Goal: Feedback & Contribution: Contribute content

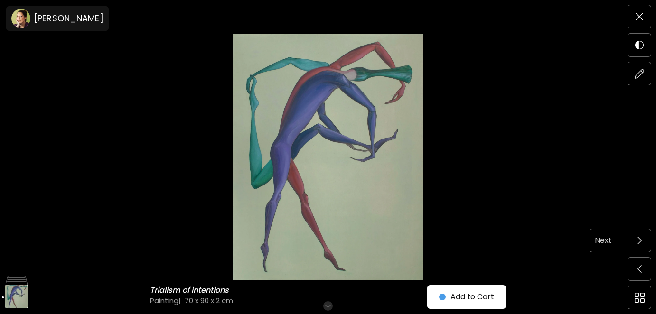
click at [643, 241] on span at bounding box center [639, 241] width 20 height 20
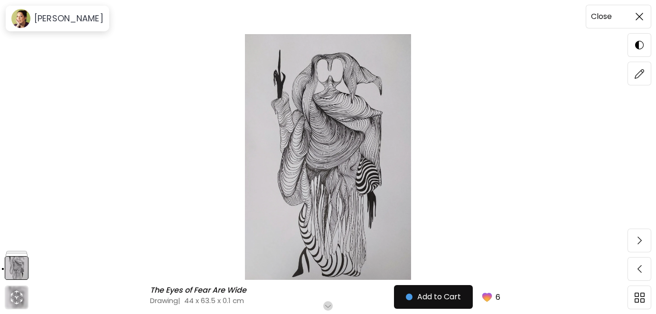
click at [639, 19] on img at bounding box center [640, 17] width 8 height 8
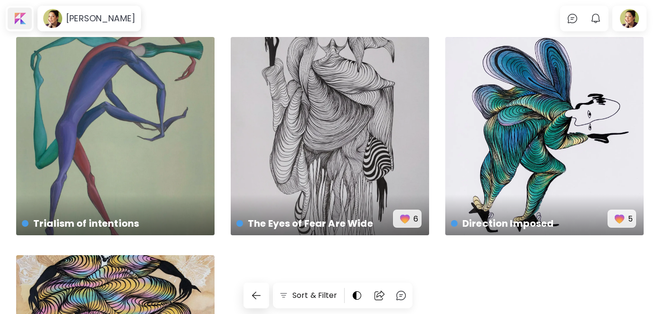
click at [16, 16] on div at bounding box center [20, 19] width 24 height 22
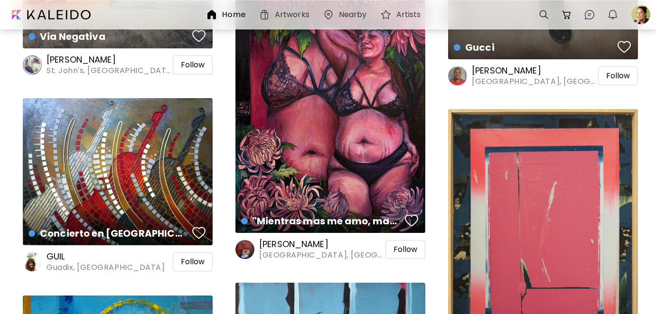
scroll to position [807, 0]
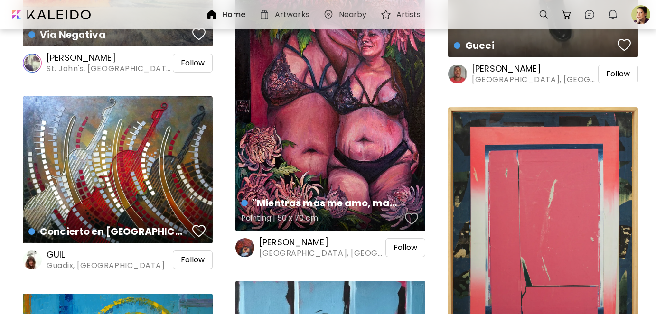
click at [412, 217] on div "button" at bounding box center [411, 219] width 13 height 14
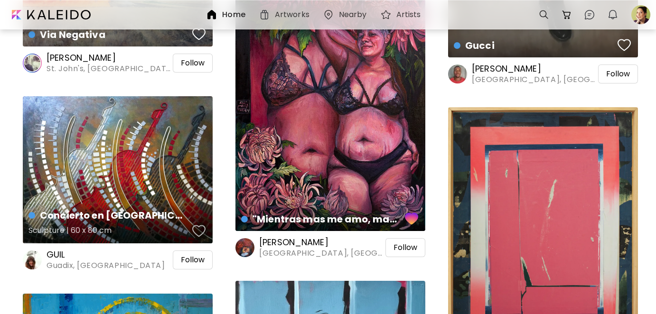
click at [197, 229] on div "button" at bounding box center [198, 231] width 13 height 14
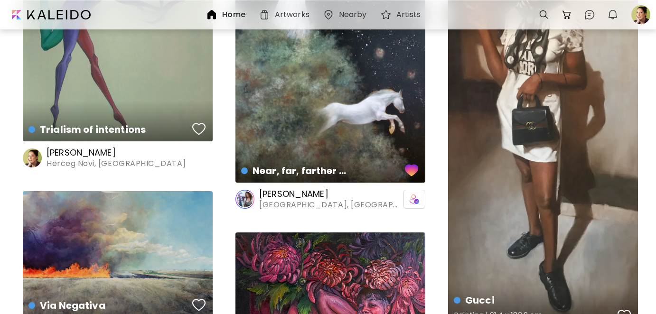
scroll to position [570, 0]
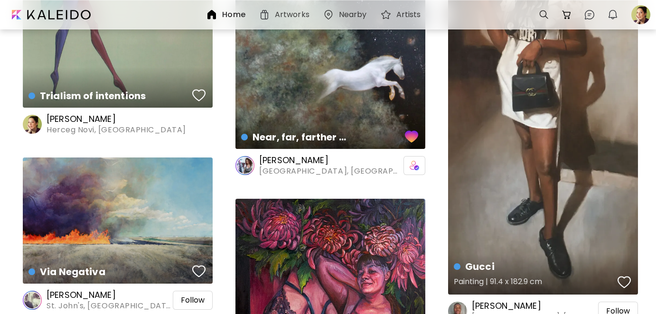
click at [627, 279] on div "button" at bounding box center [624, 282] width 13 height 14
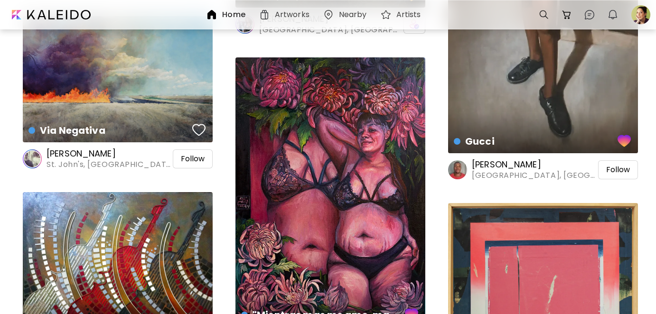
scroll to position [712, 0]
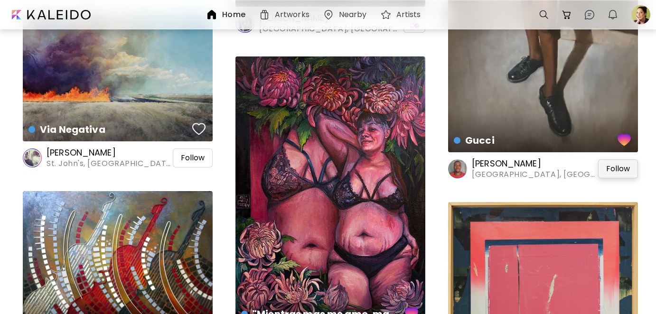
click at [614, 168] on span "Follow" at bounding box center [618, 168] width 24 height 9
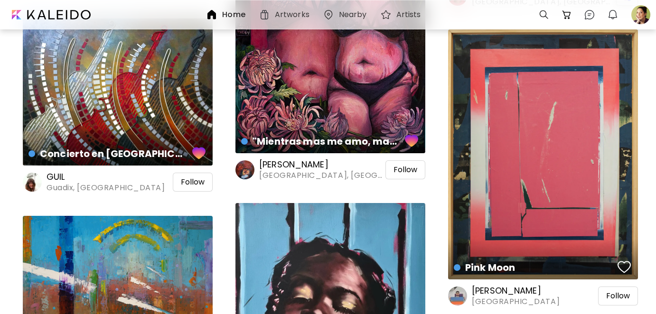
scroll to position [902, 0]
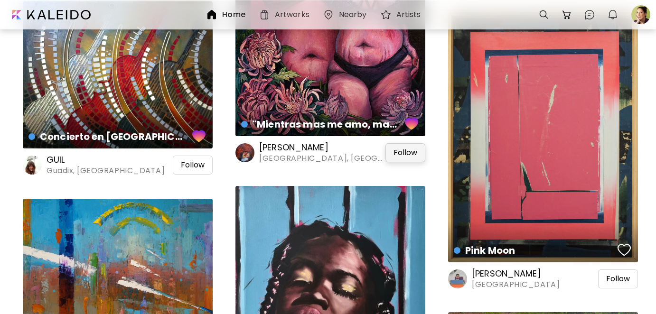
click at [404, 153] on span "Follow" at bounding box center [406, 152] width 24 height 9
click at [185, 165] on span "Follow" at bounding box center [193, 164] width 24 height 9
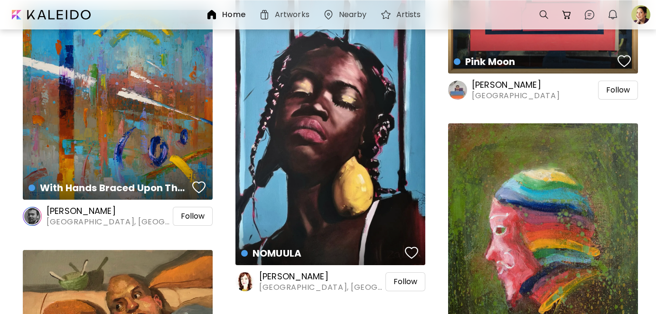
scroll to position [1092, 0]
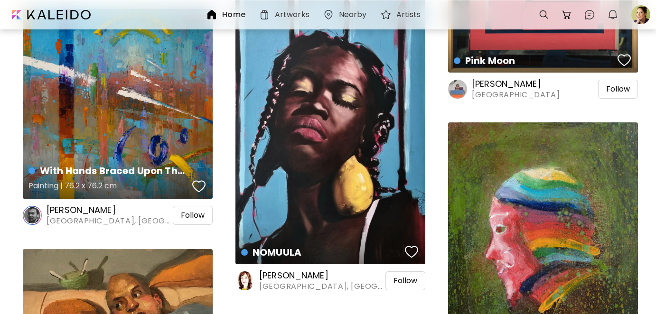
click at [199, 187] on div "button" at bounding box center [198, 186] width 13 height 14
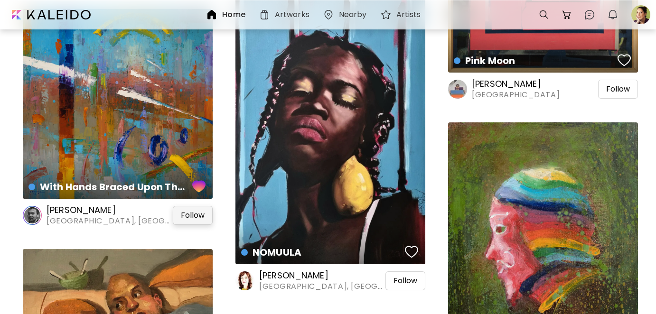
click at [193, 216] on span "Follow" at bounding box center [193, 215] width 24 height 9
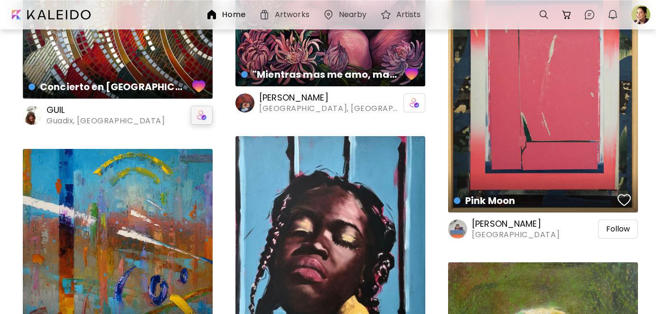
scroll to position [997, 0]
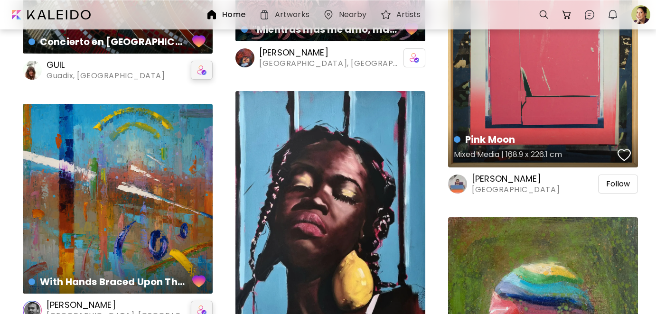
click at [624, 157] on div "button" at bounding box center [624, 155] width 13 height 14
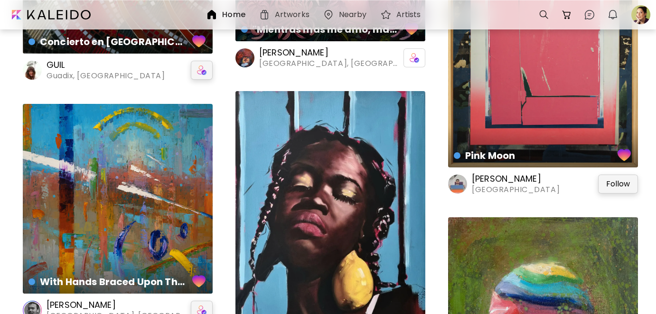
click at [623, 184] on span "Follow" at bounding box center [618, 183] width 24 height 9
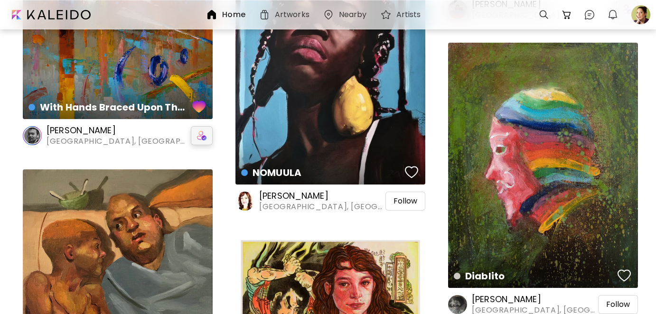
scroll to position [1187, 0]
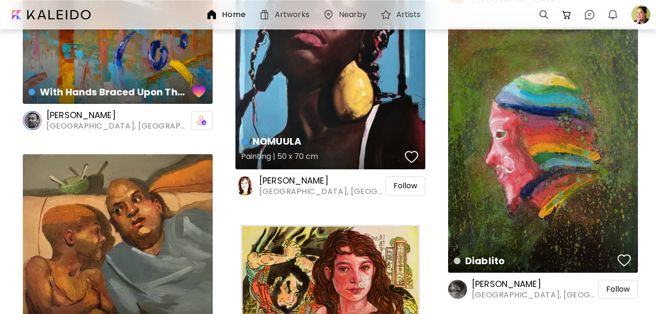
click at [409, 159] on div "button" at bounding box center [411, 157] width 13 height 14
click at [407, 187] on span "Follow" at bounding box center [406, 185] width 24 height 9
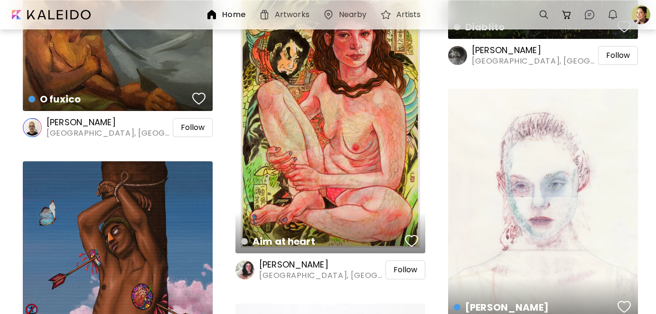
scroll to position [1424, 0]
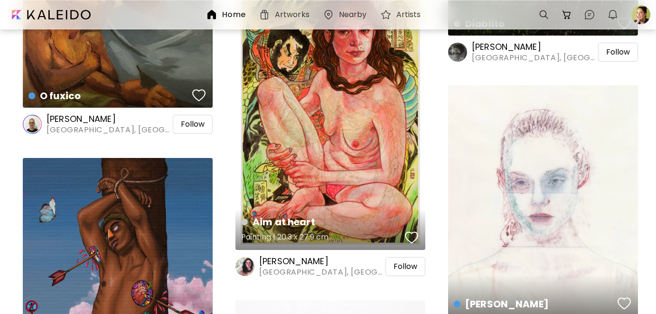
click at [411, 233] on div "button" at bounding box center [411, 238] width 13 height 14
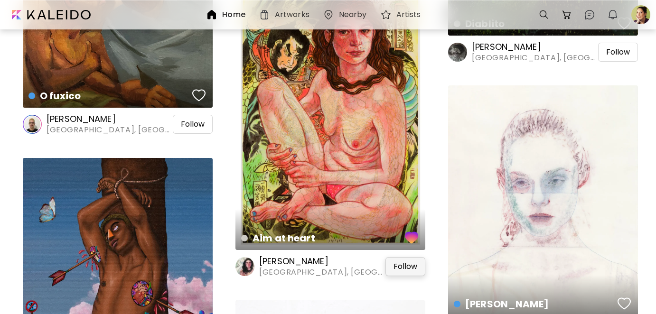
click at [409, 267] on span "Follow" at bounding box center [406, 266] width 24 height 9
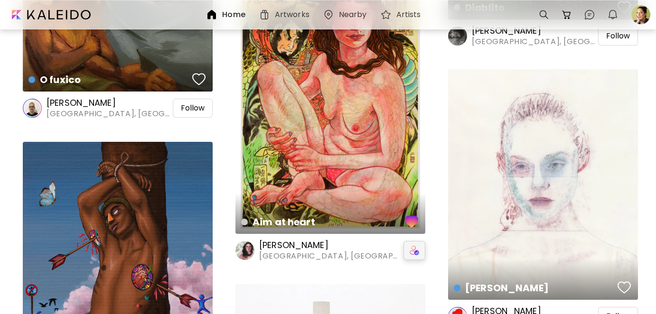
scroll to position [1614, 0]
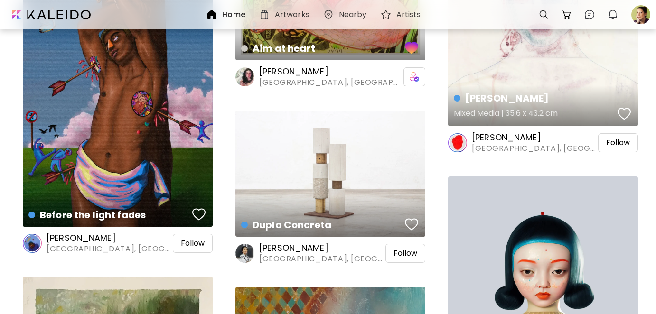
click at [624, 118] on div "button" at bounding box center [624, 114] width 13 height 14
click at [624, 140] on span "Follow" at bounding box center [618, 142] width 24 height 9
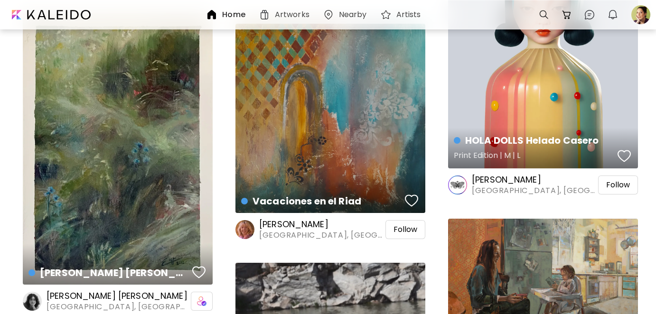
scroll to position [1804, 0]
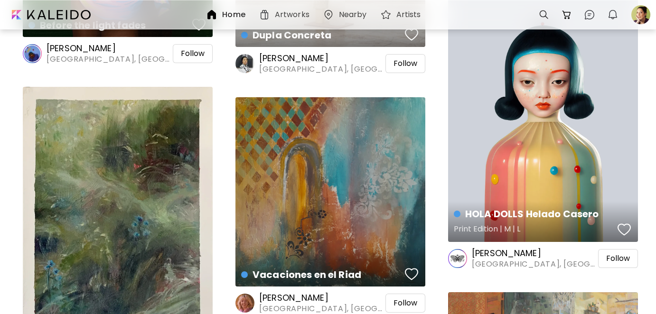
click at [625, 227] on div "button" at bounding box center [624, 230] width 13 height 14
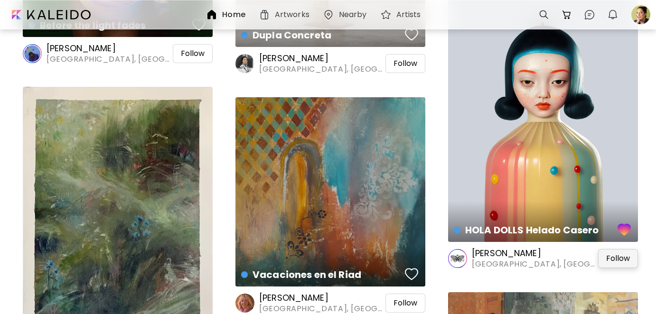
click at [622, 253] on div "Follow" at bounding box center [618, 258] width 40 height 19
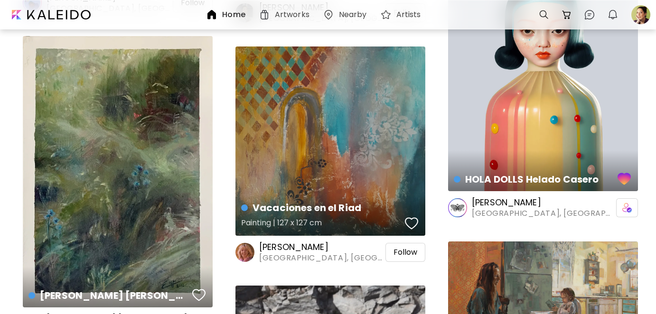
scroll to position [1851, 0]
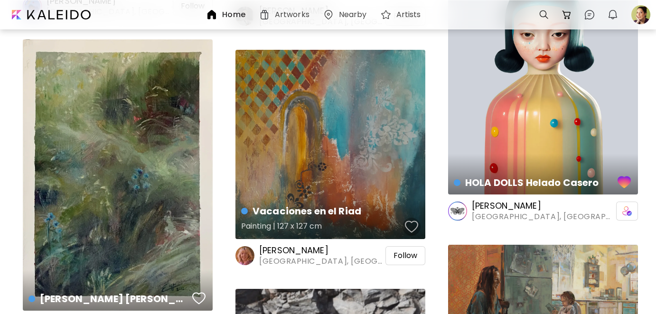
click at [412, 226] on div "button" at bounding box center [411, 227] width 13 height 14
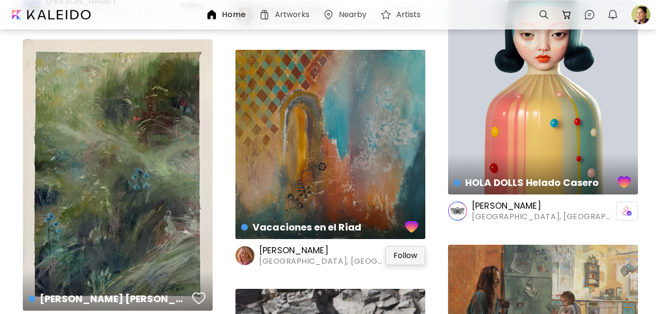
click at [409, 253] on span "Follow" at bounding box center [406, 255] width 24 height 9
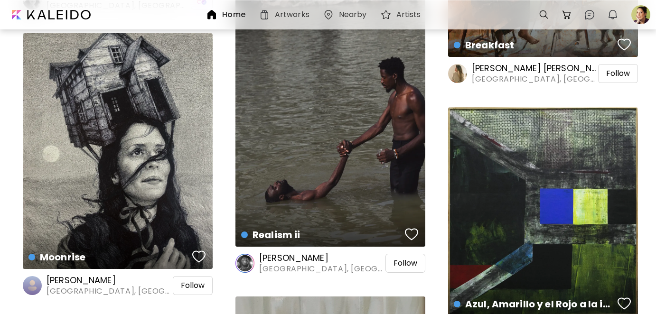
scroll to position [2231, 0]
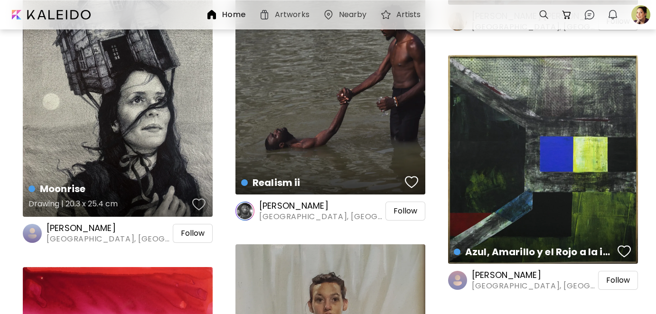
click at [201, 203] on div "button" at bounding box center [198, 204] width 13 height 14
click at [202, 233] on span "Follow" at bounding box center [193, 233] width 24 height 9
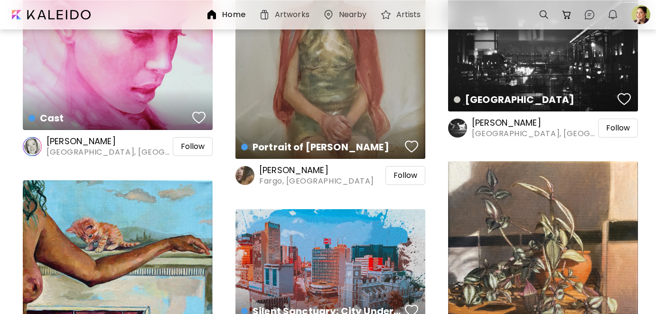
scroll to position [2563, 0]
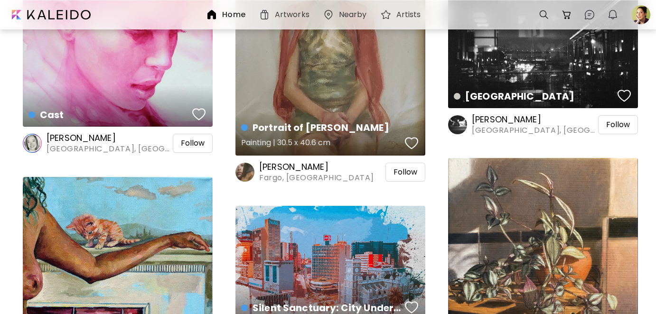
click at [417, 141] on div "button" at bounding box center [411, 143] width 13 height 14
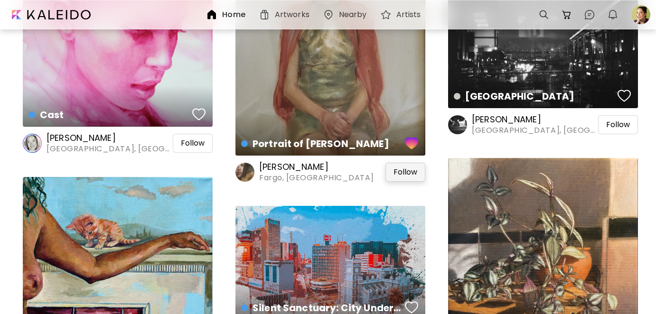
click at [417, 169] on span "Follow" at bounding box center [406, 172] width 24 height 9
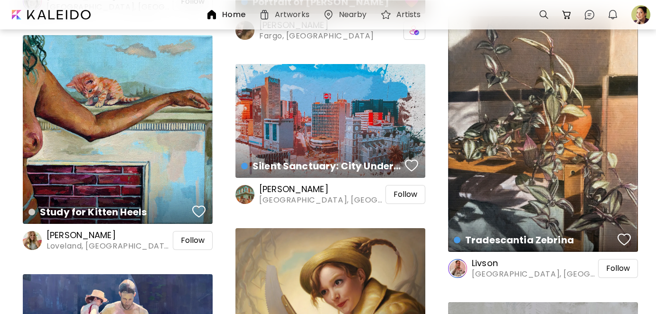
scroll to position [2706, 0]
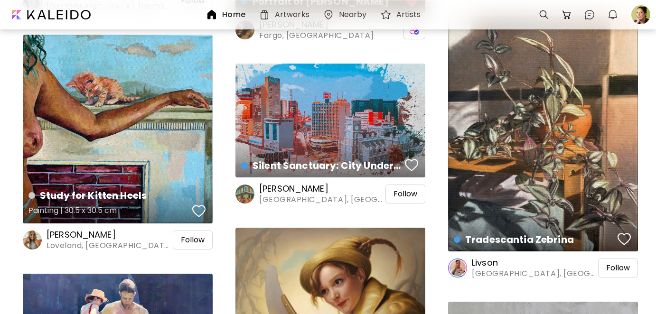
click at [201, 210] on div "button" at bounding box center [198, 211] width 13 height 14
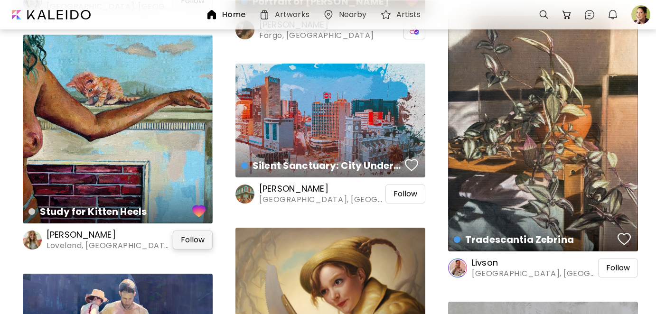
click at [204, 234] on div "Follow" at bounding box center [193, 240] width 40 height 19
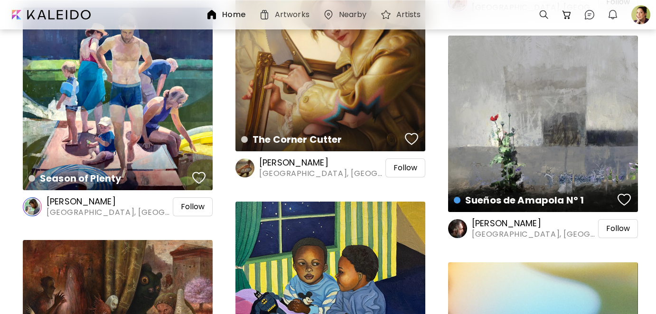
scroll to position [2990, 0]
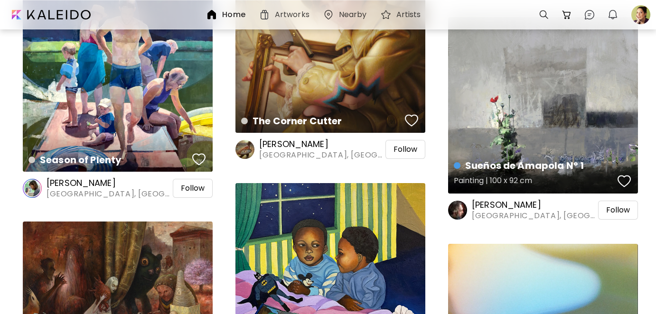
click at [623, 182] on div "button" at bounding box center [624, 181] width 13 height 14
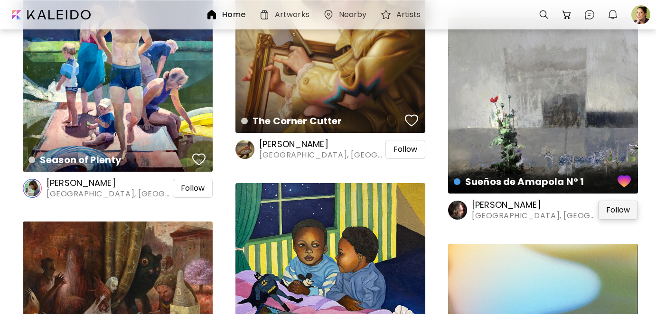
click at [622, 206] on span "Follow" at bounding box center [618, 210] width 24 height 9
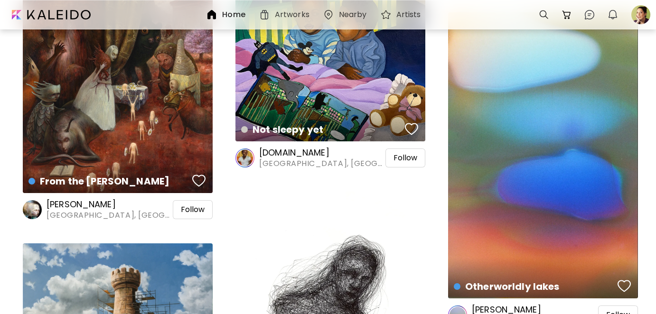
scroll to position [3228, 0]
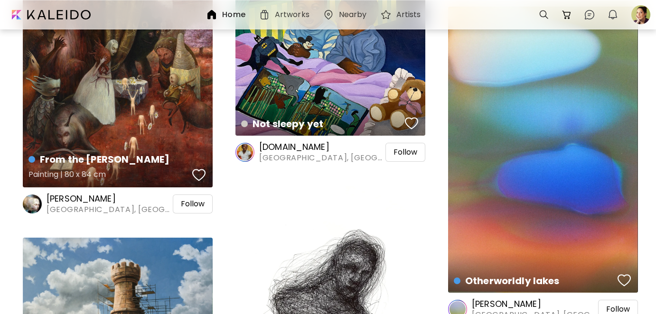
click at [197, 174] on div "button" at bounding box center [198, 175] width 13 height 14
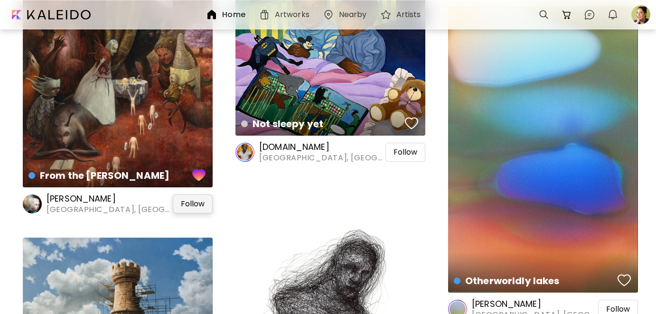
click at [193, 201] on span "Follow" at bounding box center [193, 203] width 24 height 9
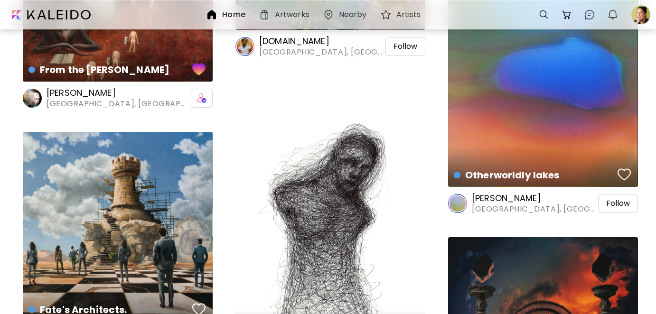
scroll to position [3370, 0]
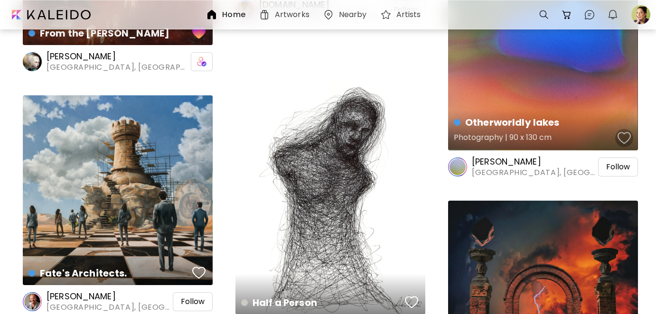
click at [626, 134] on div "button" at bounding box center [624, 138] width 13 height 14
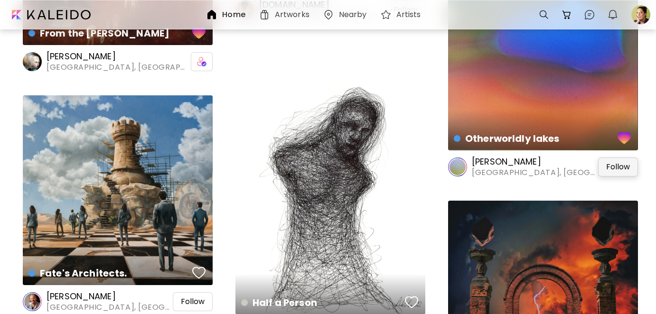
click at [617, 168] on span "Follow" at bounding box center [618, 166] width 24 height 9
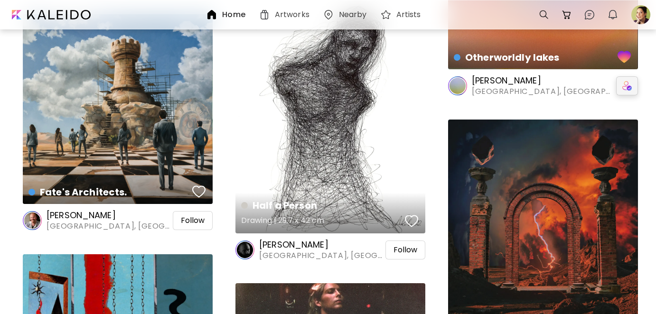
scroll to position [3465, 0]
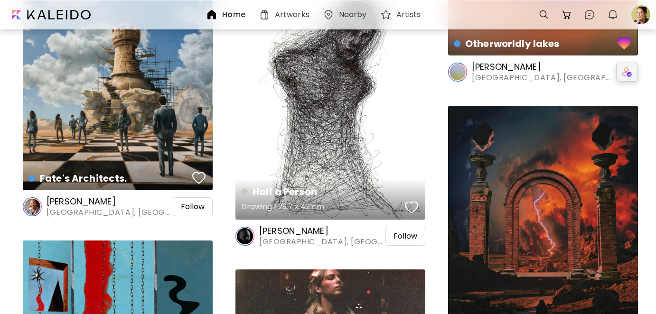
click at [408, 208] on div "button" at bounding box center [411, 207] width 13 height 14
click at [403, 231] on div "Follow" at bounding box center [405, 236] width 40 height 19
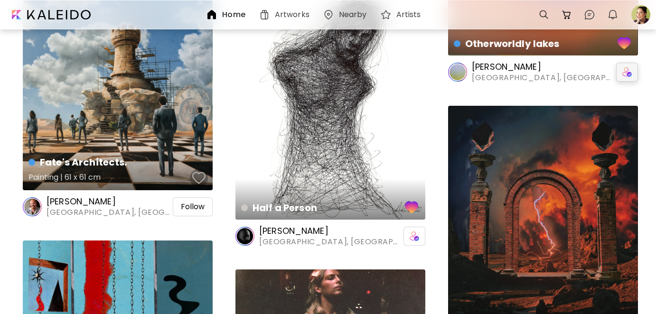
click at [197, 180] on div "button" at bounding box center [198, 178] width 13 height 14
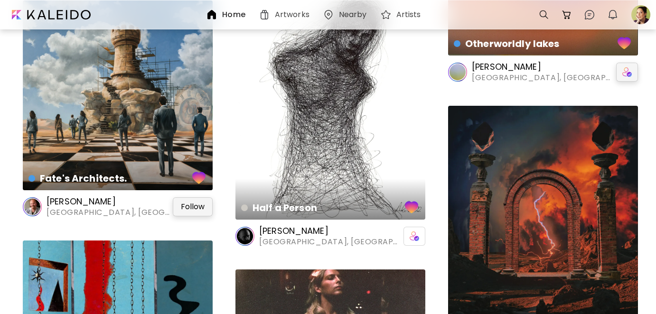
click at [201, 210] on span "Follow" at bounding box center [193, 206] width 24 height 9
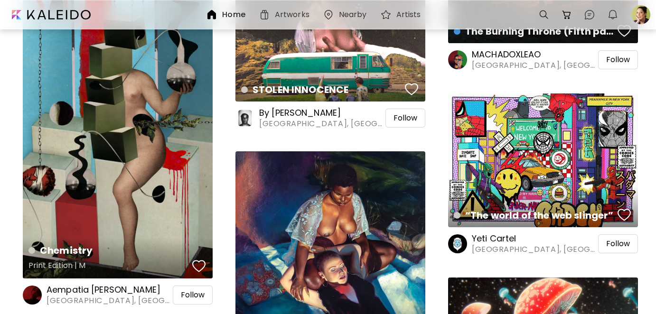
scroll to position [3797, 0]
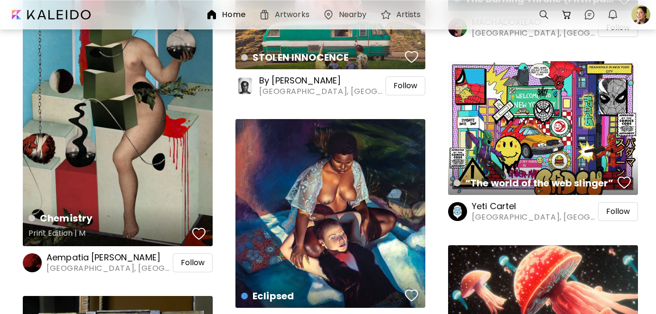
click at [201, 235] on div "button" at bounding box center [198, 234] width 13 height 14
click at [198, 262] on span "Follow" at bounding box center [193, 262] width 24 height 9
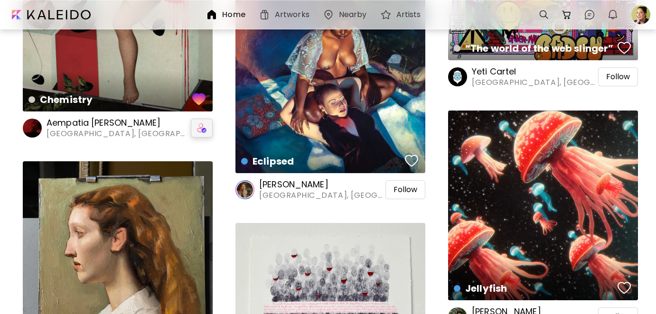
scroll to position [3987, 0]
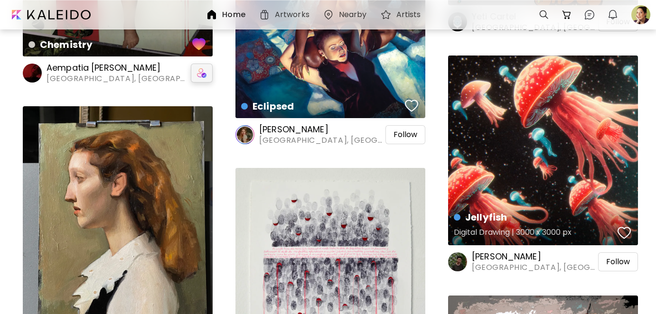
click at [624, 234] on div "button" at bounding box center [624, 233] width 13 height 14
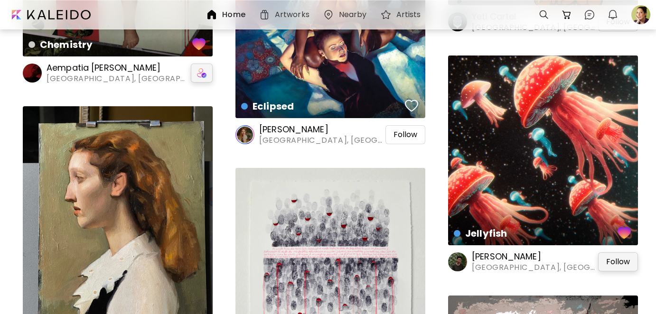
click at [619, 263] on span "Follow" at bounding box center [618, 261] width 24 height 9
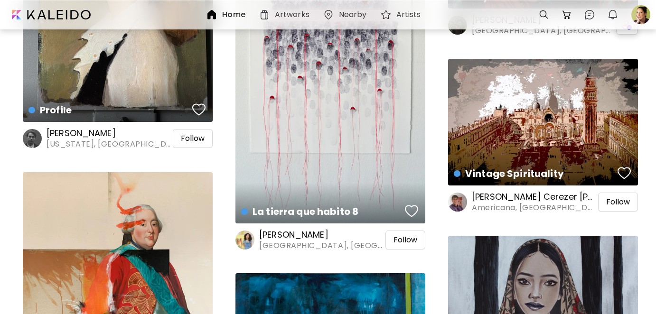
scroll to position [4225, 0]
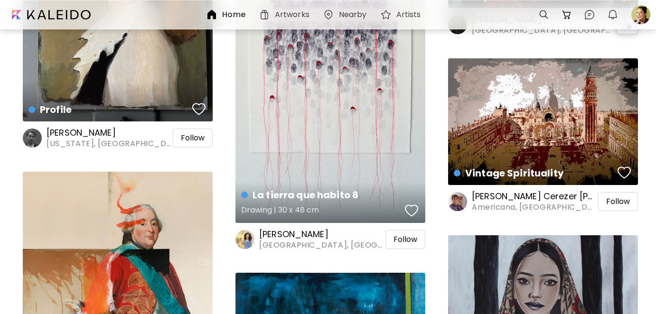
click at [408, 211] on div "button" at bounding box center [411, 211] width 13 height 14
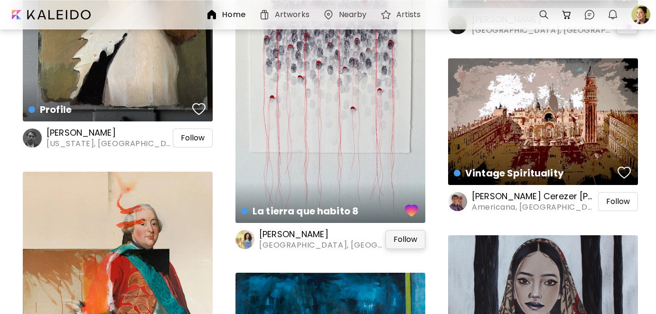
click at [402, 238] on span "Follow" at bounding box center [406, 239] width 24 height 9
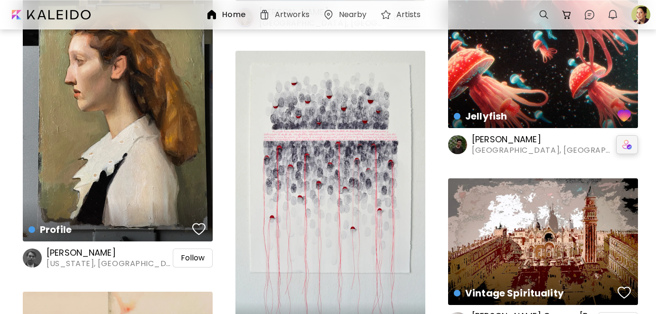
scroll to position [4130, 0]
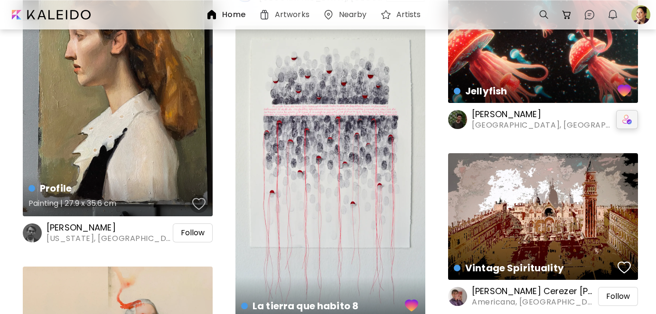
click at [196, 202] on div "button" at bounding box center [198, 204] width 13 height 14
click at [196, 235] on span "Follow" at bounding box center [193, 232] width 24 height 9
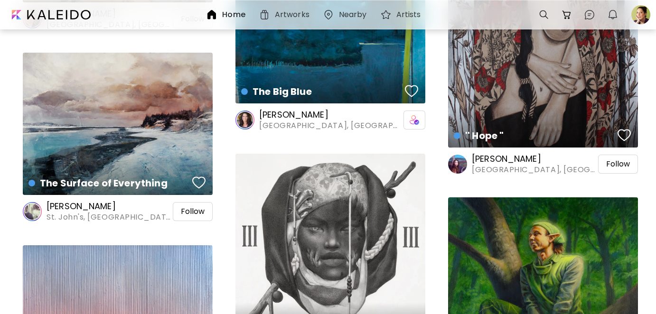
scroll to position [4699, 0]
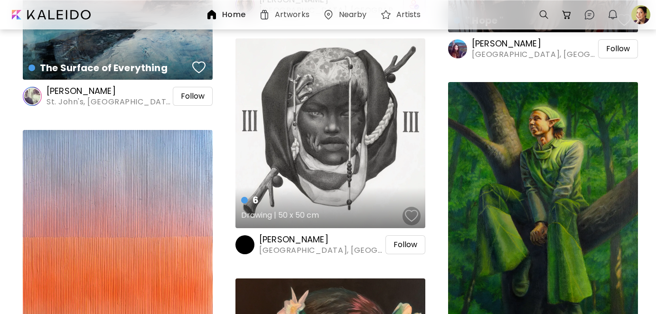
click at [417, 217] on div "button" at bounding box center [411, 216] width 13 height 14
click at [412, 246] on span "Follow" at bounding box center [406, 244] width 24 height 9
click at [638, 10] on div at bounding box center [640, 14] width 21 height 21
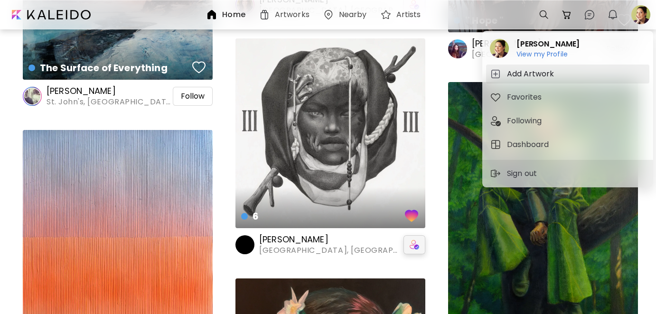
click at [527, 70] on h5 "Add Artwork" at bounding box center [532, 73] width 50 height 11
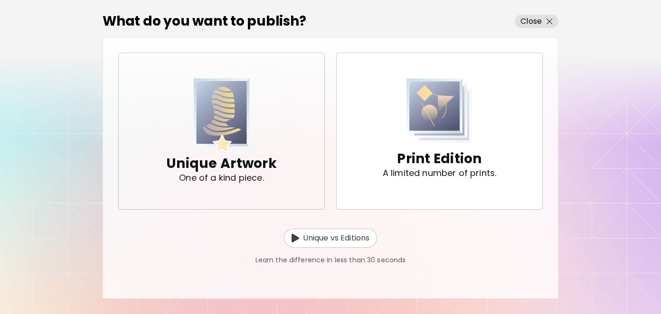
click at [225, 141] on img "button" at bounding box center [222, 115] width 56 height 75
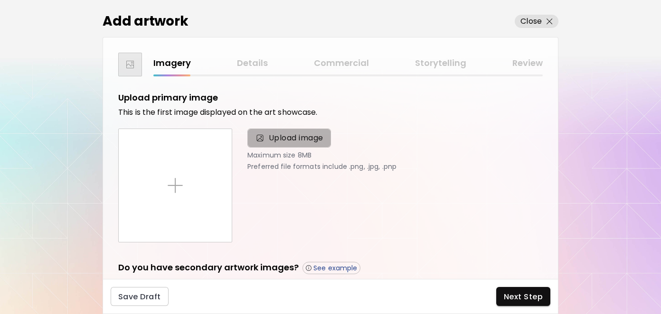
click at [276, 131] on span "Upload image" at bounding box center [289, 138] width 84 height 19
click at [0, 0] on input "Upload image" at bounding box center [0, 0] width 0 height 0
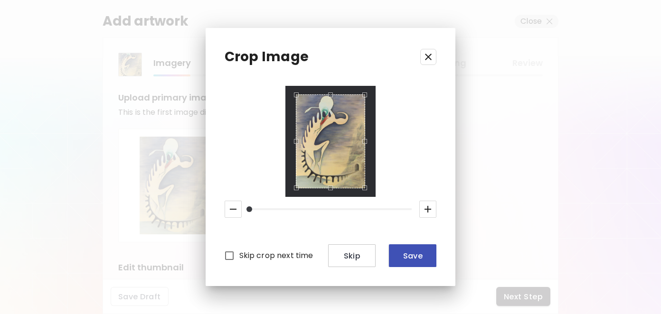
click at [406, 257] on span "Save" at bounding box center [412, 256] width 32 height 10
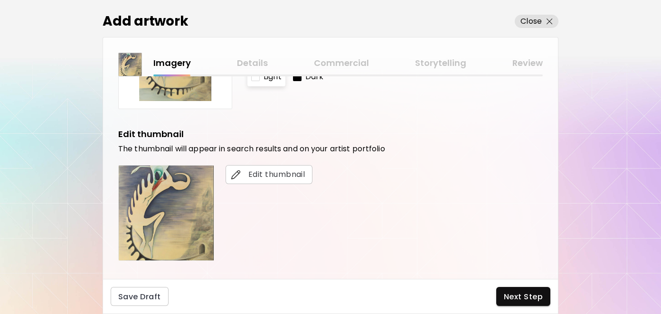
scroll to position [142, 0]
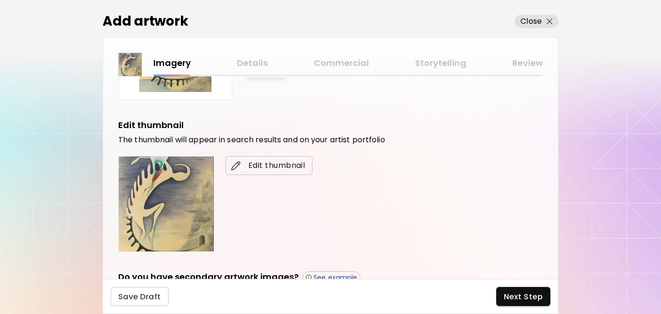
click at [269, 163] on span "Edit thumbnail" at bounding box center [269, 165] width 72 height 11
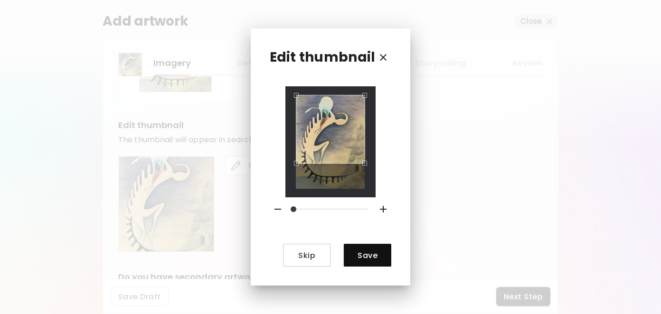
click at [334, 127] on div "Use the arrow keys to move the crop selection area" at bounding box center [330, 129] width 69 height 69
click at [363, 253] on span "Save" at bounding box center [367, 256] width 32 height 10
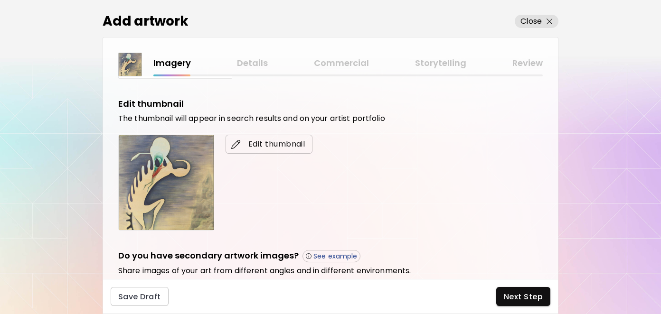
scroll to position [285, 0]
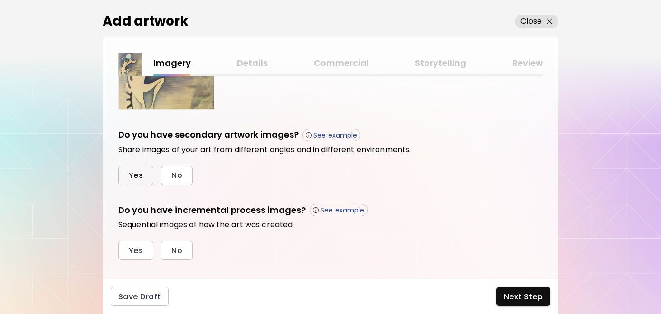
click at [140, 173] on span "Yes" at bounding box center [136, 175] width 14 height 10
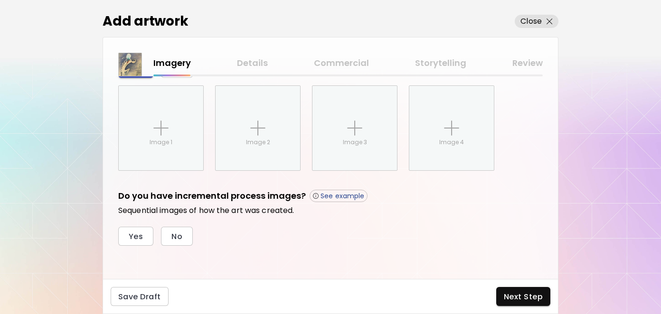
scroll to position [393, 0]
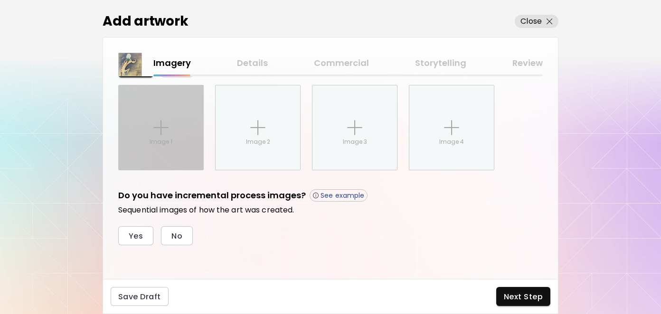
click at [159, 154] on div "Image 1" at bounding box center [161, 127] width 84 height 84
click at [0, 0] on input "Image 1" at bounding box center [0, 0] width 0 height 0
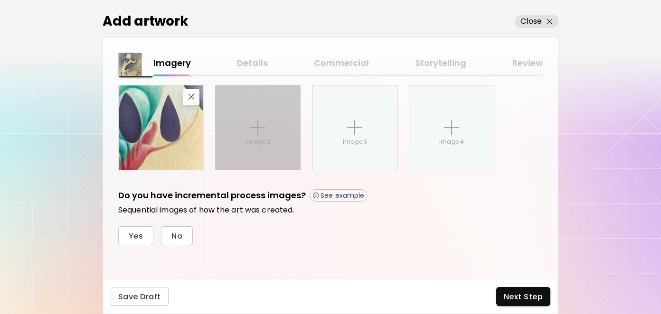
click at [258, 139] on p "Image 2" at bounding box center [258, 142] width 24 height 9
click at [0, 0] on input "Image 2" at bounding box center [0, 0] width 0 height 0
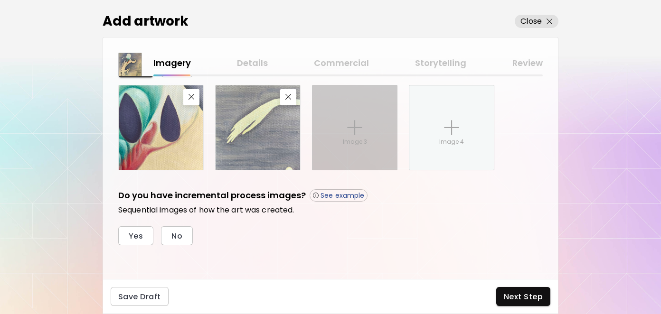
click at [371, 137] on div "Image 3" at bounding box center [354, 127] width 84 height 84
click at [0, 0] on input "Image 3" at bounding box center [0, 0] width 0 height 0
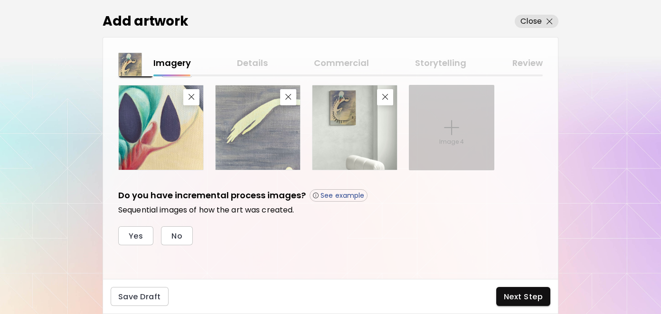
click at [431, 118] on div "Image 4" at bounding box center [451, 127] width 84 height 84
click at [0, 0] on input "Image 4" at bounding box center [0, 0] width 0 height 0
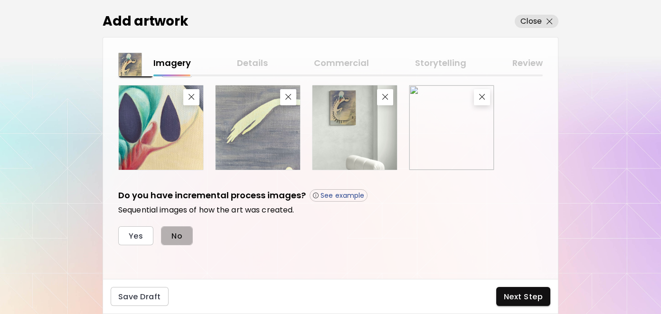
click at [176, 231] on span "No" at bounding box center [176, 236] width 11 height 10
click at [520, 292] on span "Next Step" at bounding box center [523, 297] width 39 height 10
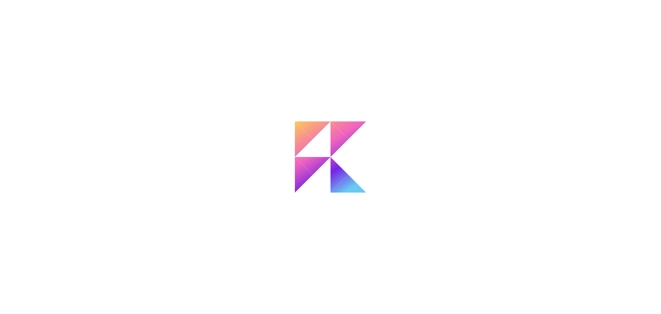
click at [291, 234] on div at bounding box center [330, 157] width 661 height 314
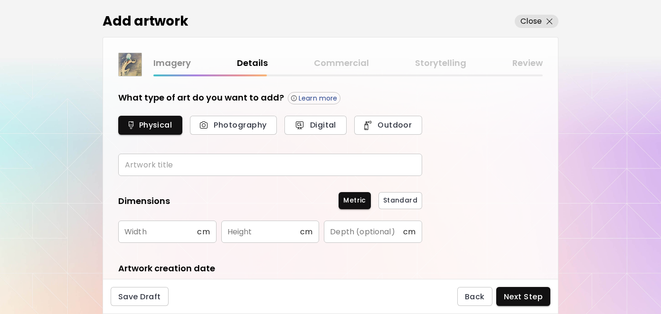
click at [172, 163] on input "text" at bounding box center [270, 165] width 304 height 22
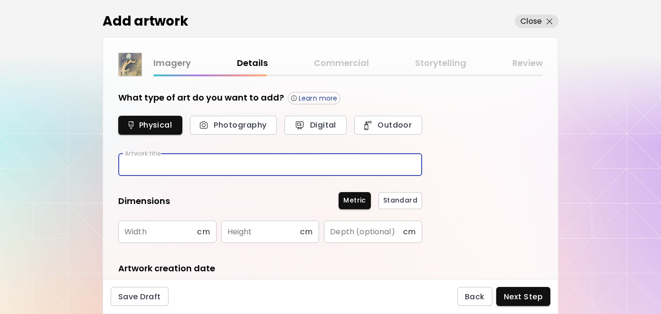
click at [168, 165] on input "text" at bounding box center [270, 165] width 304 height 22
paste input "**********"
type input "**********"
click at [175, 232] on input "text" at bounding box center [157, 232] width 79 height 22
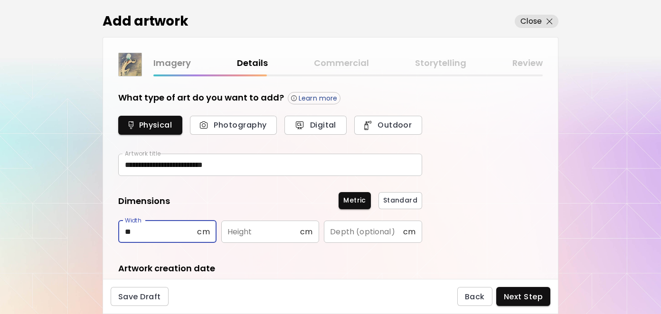
type input "**"
click at [279, 232] on input "text" at bounding box center [260, 232] width 79 height 22
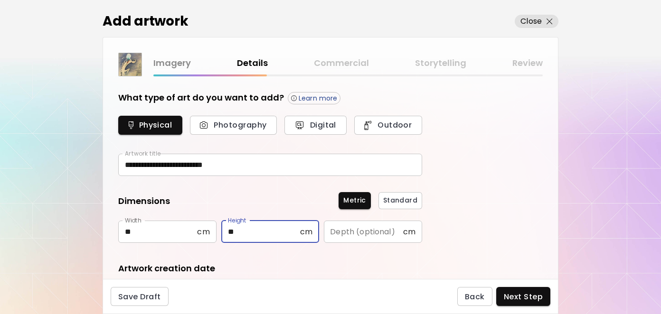
type input "**"
click at [345, 232] on input "text" at bounding box center [363, 232] width 79 height 22
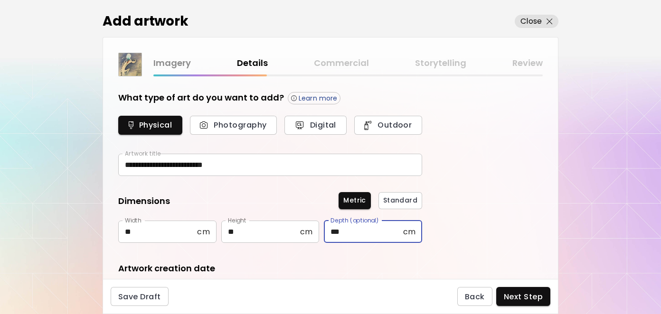
type input "***"
click at [506, 190] on div "**********" at bounding box center [330, 177] width 455 height 203
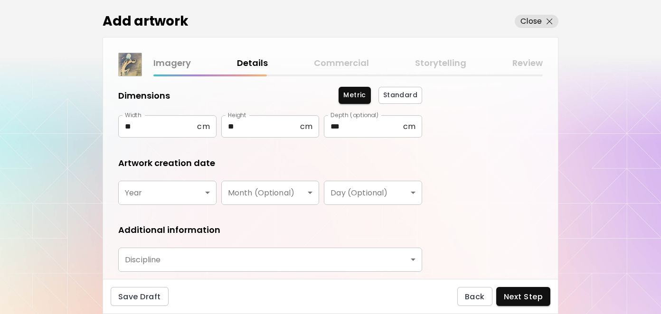
scroll to position [142, 0]
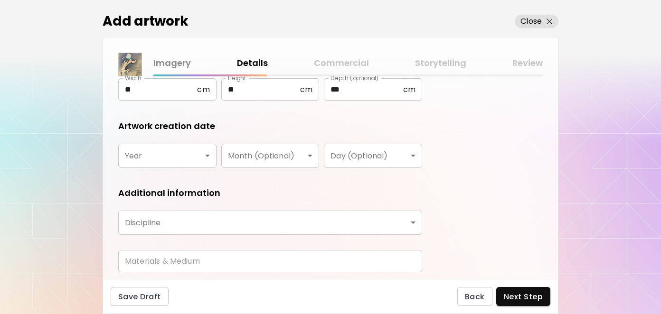
click at [172, 153] on body "**********" at bounding box center [330, 157] width 661 height 314
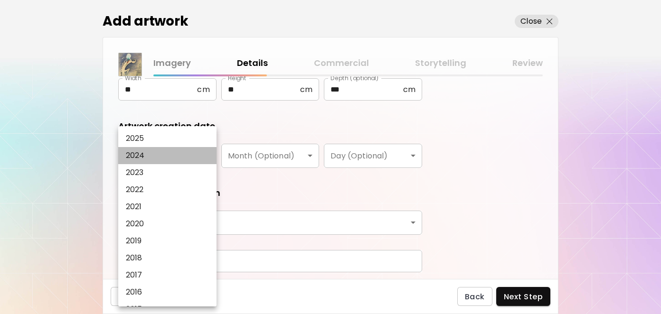
click at [150, 157] on li "2024" at bounding box center [169, 155] width 103 height 17
type input "****"
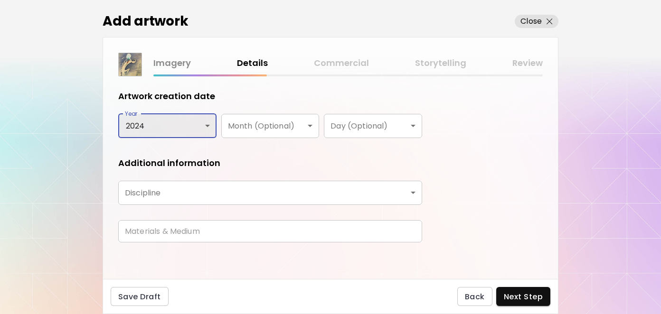
scroll to position [173, 0]
click at [216, 197] on body "**********" at bounding box center [330, 157] width 661 height 314
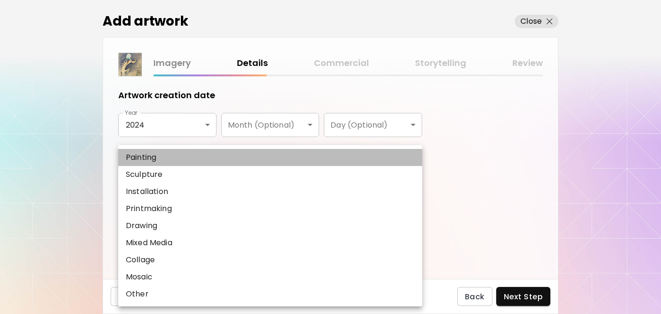
click at [152, 153] on p "Painting" at bounding box center [141, 157] width 30 height 11
type input "********"
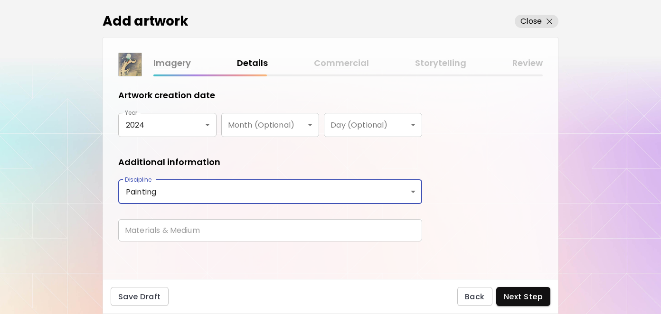
click at [156, 230] on input "text" at bounding box center [270, 230] width 304 height 22
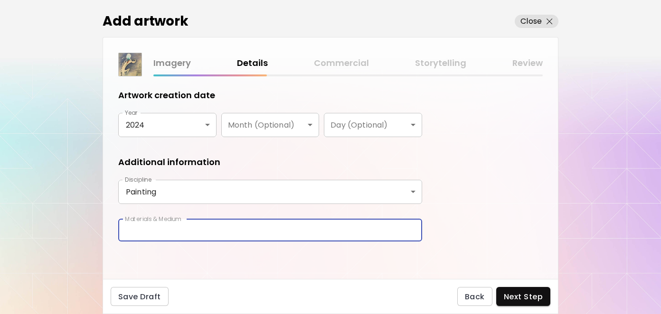
type input "**********"
click at [479, 190] on div "**********" at bounding box center [330, 177] width 455 height 203
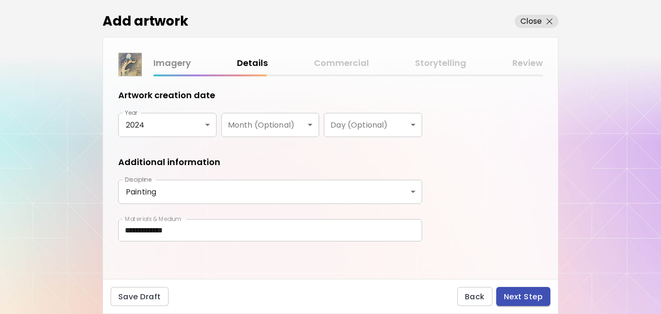
click at [520, 294] on span "Next Step" at bounding box center [523, 297] width 39 height 10
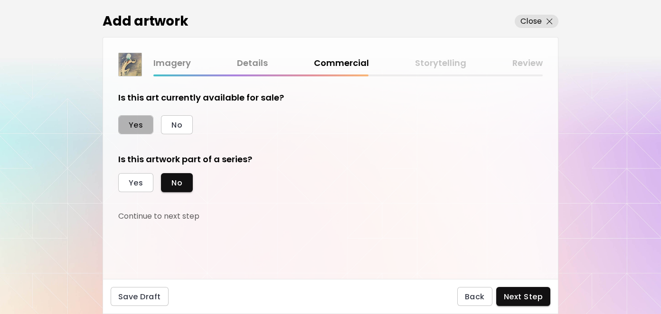
click at [133, 128] on span "Yes" at bounding box center [136, 125] width 14 height 10
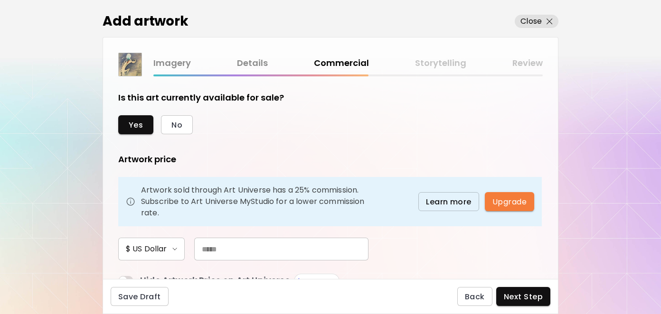
click at [232, 251] on input "text" at bounding box center [281, 249] width 174 height 23
click at [448, 251] on form "Is this art currently available for sale? Yes No Artwork price Artwork sold thr…" at bounding box center [330, 178] width 424 height 172
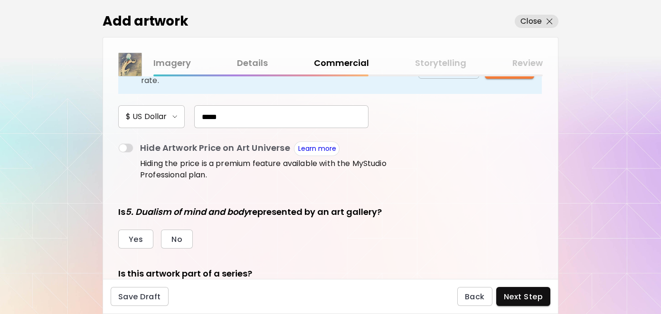
scroll to position [142, 0]
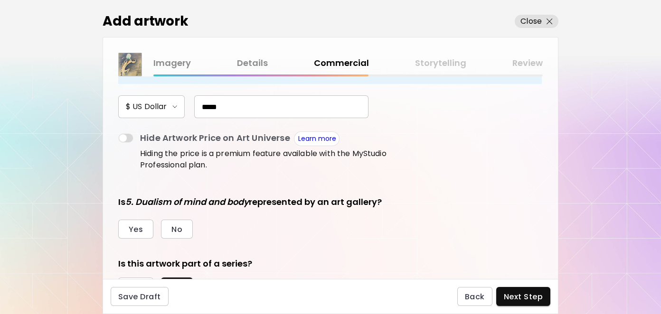
drag, startPoint x: 218, startPoint y: 106, endPoint x: 207, endPoint y: 104, distance: 11.2
click at [207, 104] on input "*****" at bounding box center [281, 106] width 174 height 23
type input "*****"
click at [491, 117] on form "Is this art currently available for sale? Yes No Artwork price Artwork sold thr…" at bounding box center [330, 35] width 424 height 172
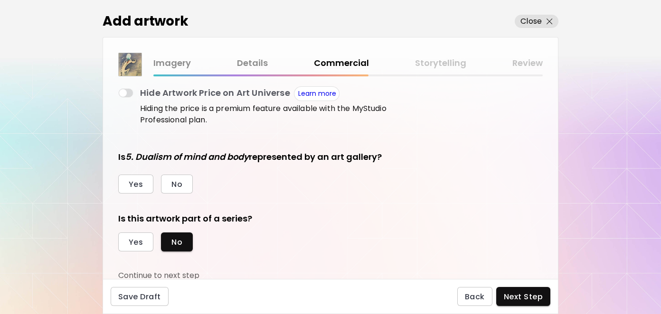
scroll to position [189, 0]
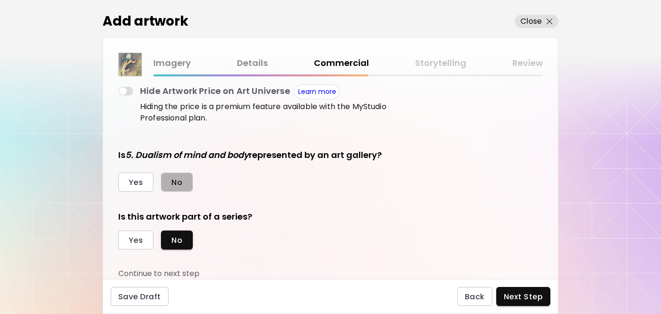
click at [168, 181] on button "No" at bounding box center [177, 182] width 32 height 19
click at [144, 237] on button "Yes" at bounding box center [135, 240] width 35 height 19
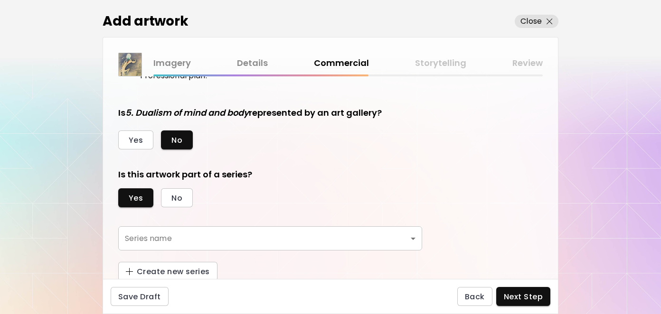
scroll to position [234, 0]
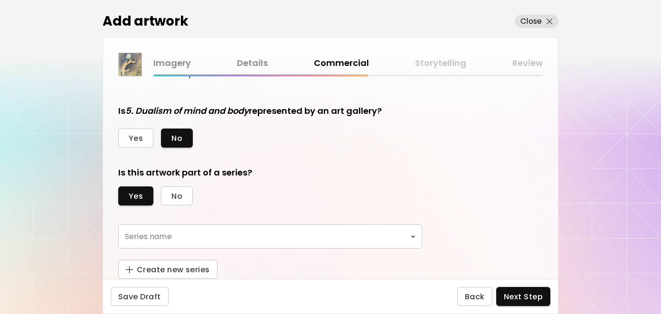
click at [181, 236] on body "[DOMAIN_NAME]/[PERSON_NAME] Add Artwork Manage Art Edit Profile My BioLink Comm…" at bounding box center [330, 157] width 661 height 314
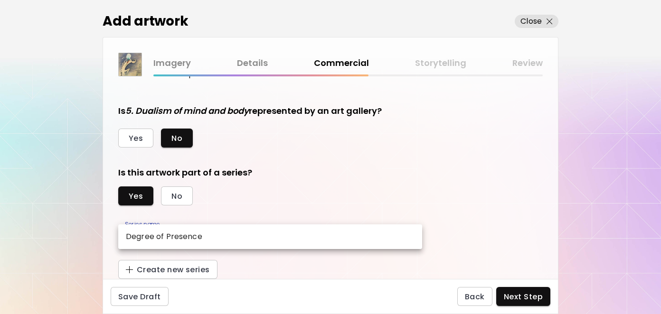
click at [181, 236] on p "Degree of Presence" at bounding box center [164, 236] width 76 height 11
type input "**********"
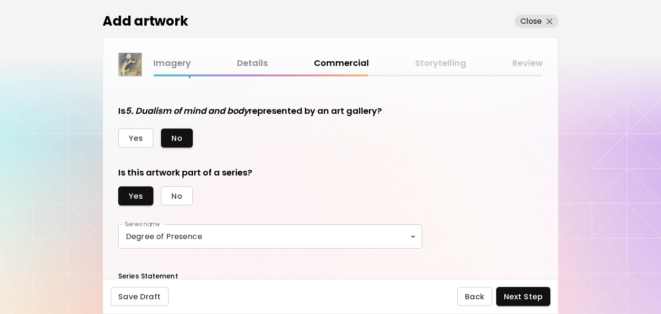
drag, startPoint x: 407, startPoint y: 154, endPoint x: 414, endPoint y: 155, distance: 6.7
click at [407, 154] on div "**********" at bounding box center [270, 177] width 304 height 638
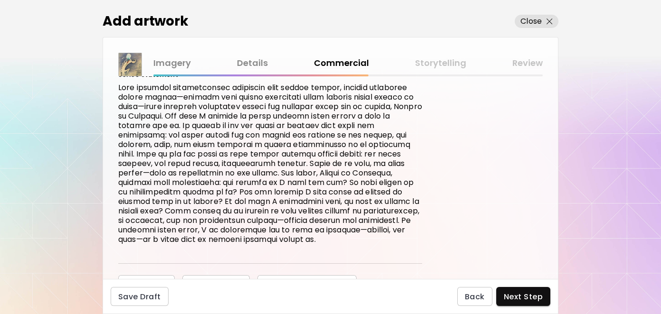
scroll to position [450, 0]
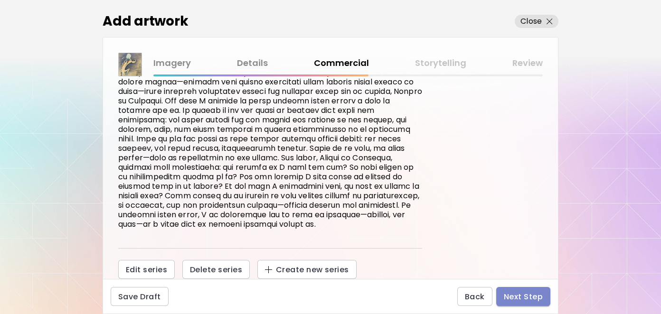
click at [513, 296] on span "Next Step" at bounding box center [523, 297] width 39 height 10
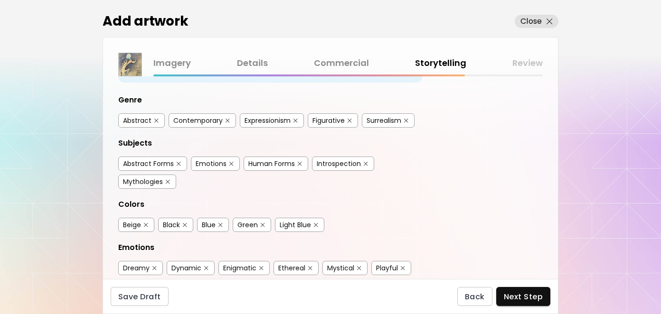
scroll to position [95, 0]
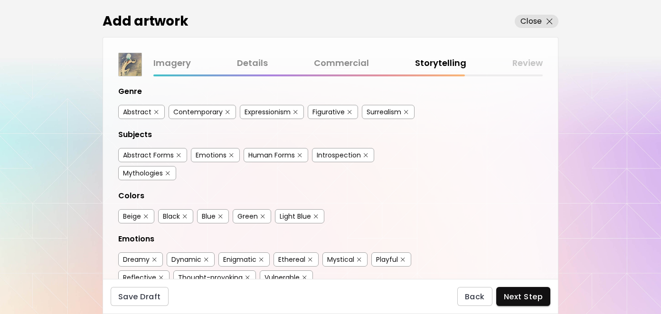
click at [158, 110] on img "button" at bounding box center [156, 112] width 4 height 4
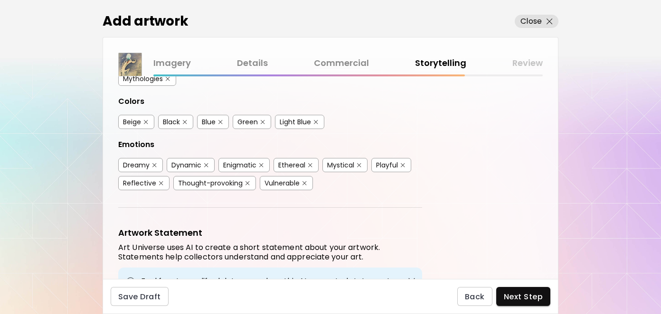
scroll to position [190, 0]
click at [222, 120] on img "button" at bounding box center [220, 122] width 4 height 4
click at [315, 120] on img "button" at bounding box center [316, 122] width 4 height 4
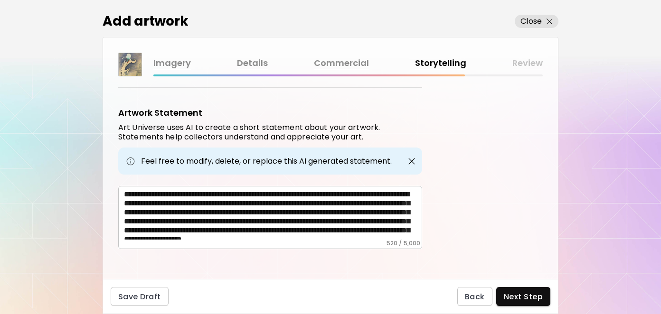
scroll to position [311, 0]
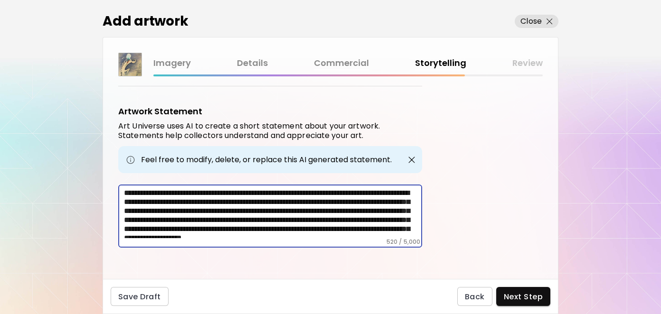
click at [375, 220] on textarea "**********" at bounding box center [273, 213] width 298 height 50
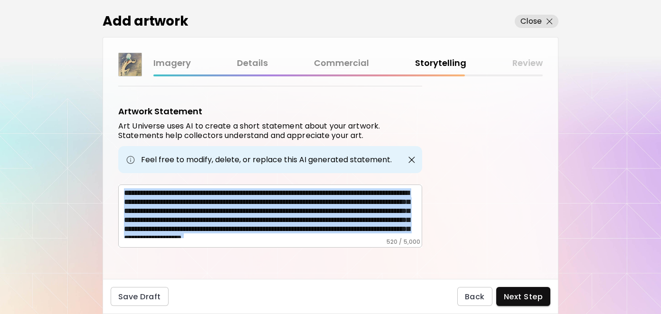
drag, startPoint x: 123, startPoint y: 187, endPoint x: 355, endPoint y: 260, distance: 242.8
click at [355, 260] on div "Artwork Tags Art Universe uses artificial intelligence (AI) to generate a list …" at bounding box center [330, 177] width 455 height 203
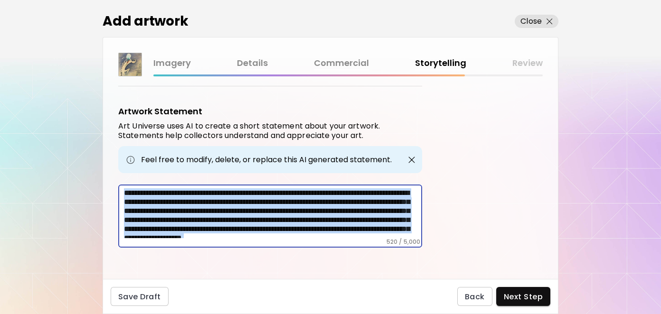
click at [379, 216] on textarea "**********" at bounding box center [273, 213] width 298 height 50
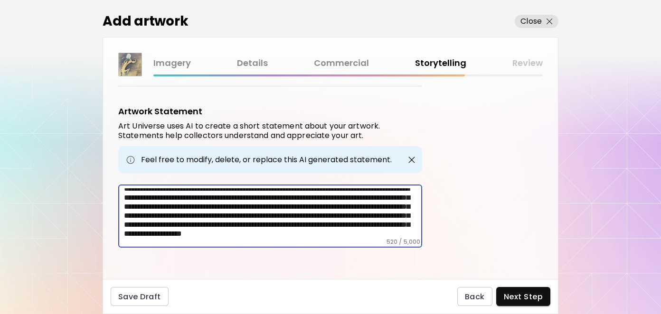
scroll to position [0, 0]
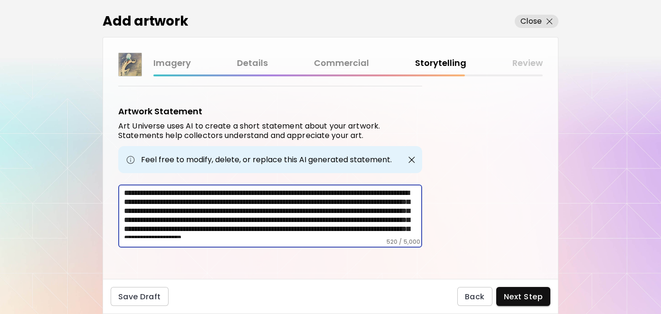
drag, startPoint x: 280, startPoint y: 229, endPoint x: 88, endPoint y: 170, distance: 200.0
click at [88, 170] on div "Add artwork Close Imagery Details Commercial Storytelling Review Artwork Tags A…" at bounding box center [330, 157] width 661 height 314
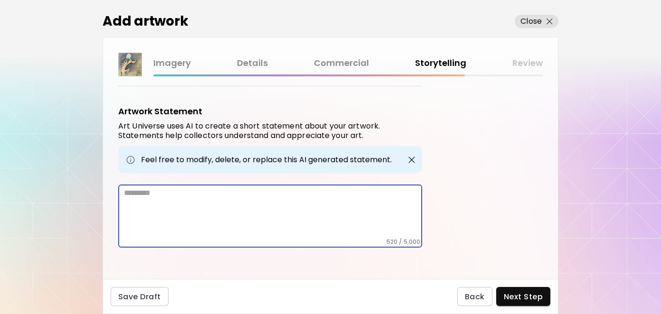
scroll to position [271, 0]
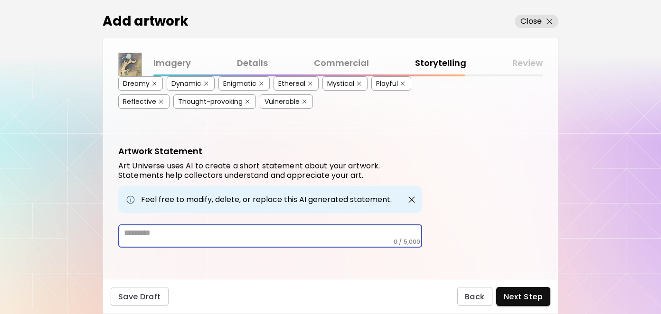
click at [194, 236] on div "* ​" at bounding box center [270, 236] width 304 height 23
paste textarea "**********"
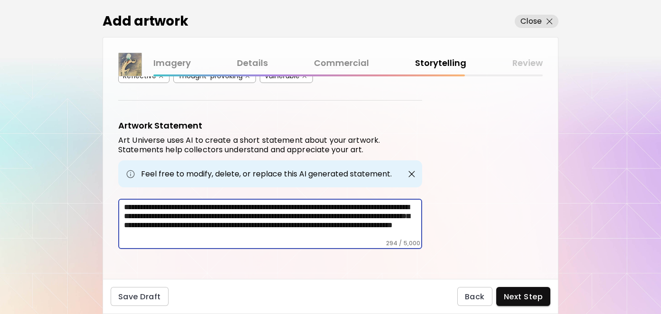
scroll to position [298, 0]
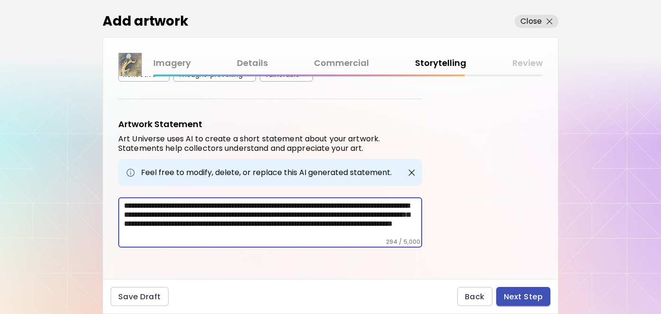
type textarea "**********"
click at [517, 298] on span "Next Step" at bounding box center [523, 297] width 39 height 10
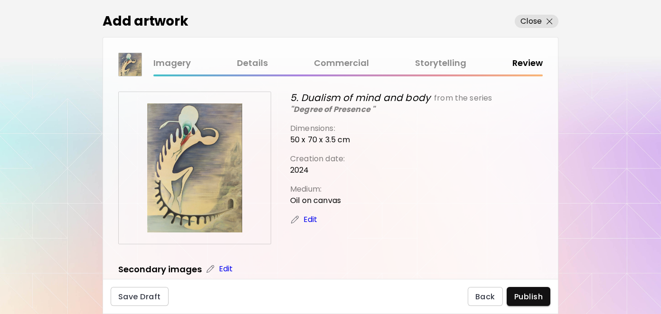
click at [370, 98] on icon "5. Dualism of mind and body" at bounding box center [360, 97] width 140 height 13
click at [292, 220] on img at bounding box center [294, 219] width 9 height 9
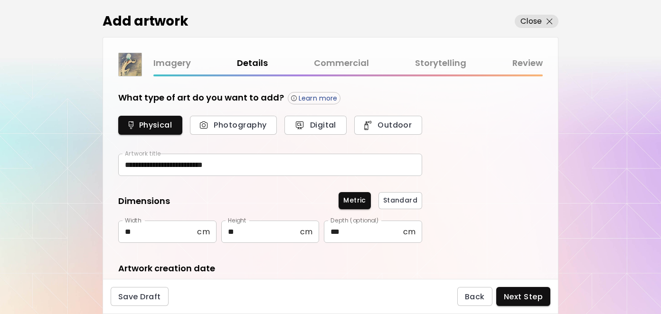
type input "********"
click at [139, 163] on input "**********" at bounding box center [270, 165] width 304 height 22
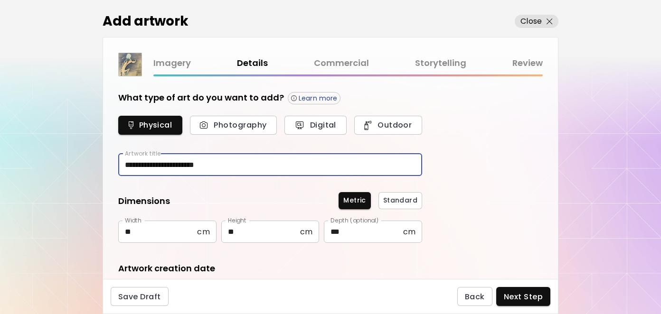
click at [244, 162] on input "**********" at bounding box center [270, 165] width 304 height 22
click at [249, 166] on input "**********" at bounding box center [270, 165] width 304 height 22
type input "**********"
click at [506, 150] on div "**********" at bounding box center [330, 177] width 455 height 203
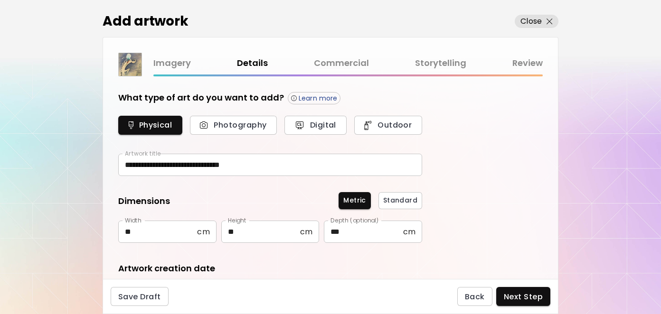
click at [526, 300] on span "Next Step" at bounding box center [523, 297] width 39 height 10
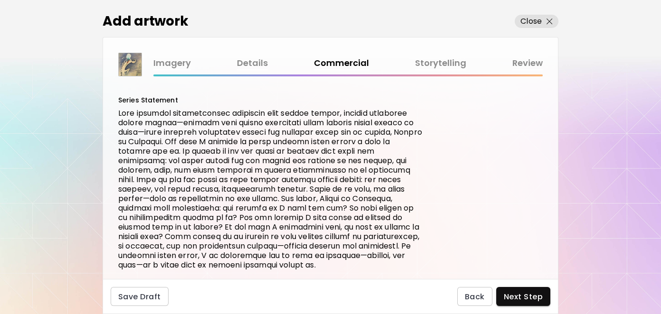
scroll to position [450, 0]
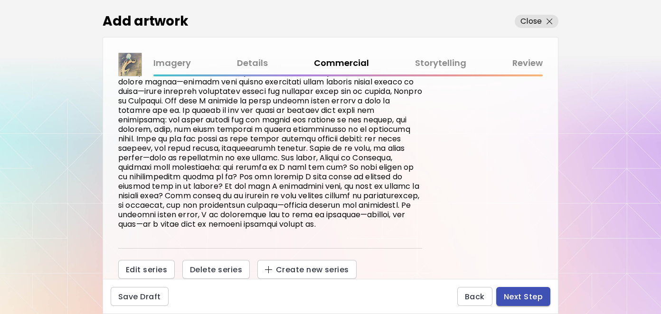
click at [525, 295] on span "Next Step" at bounding box center [523, 297] width 39 height 10
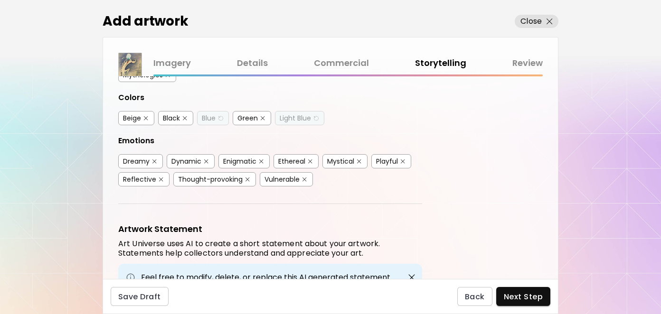
scroll to position [298, 0]
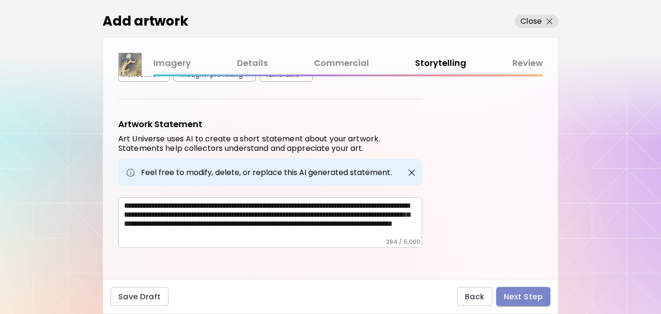
click at [526, 294] on span "Next Step" at bounding box center [523, 297] width 39 height 10
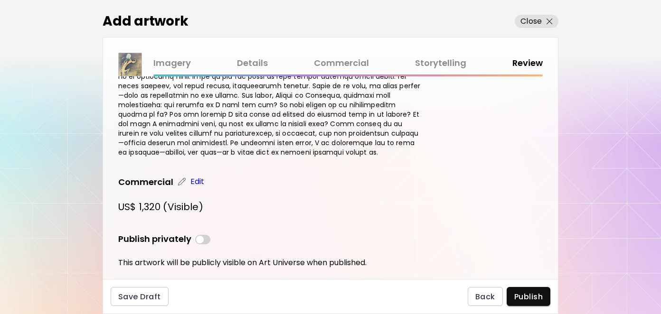
scroll to position [598, 0]
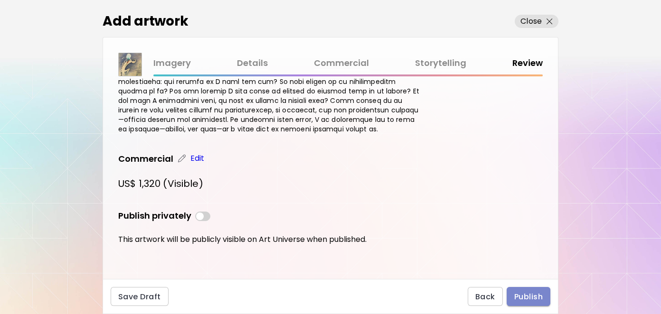
click at [528, 296] on span "Publish" at bounding box center [528, 297] width 28 height 10
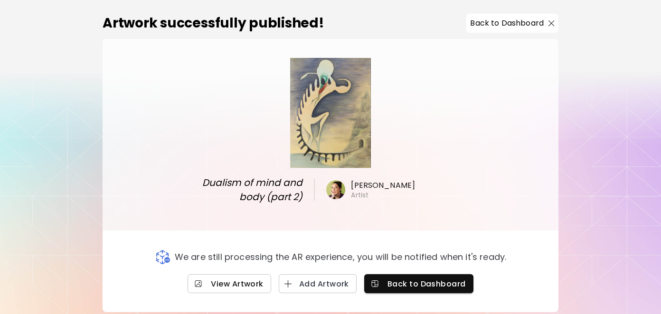
click at [234, 285] on span "View Artwork" at bounding box center [229, 284] width 68 height 10
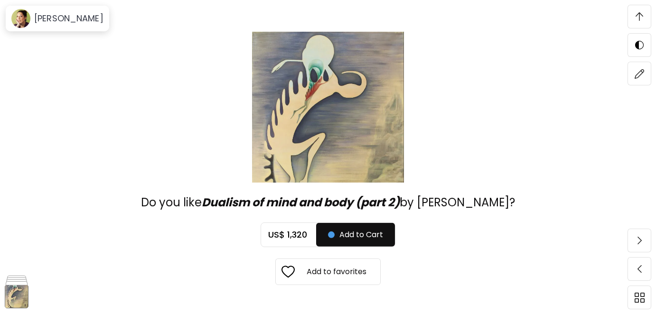
scroll to position [3556, 0]
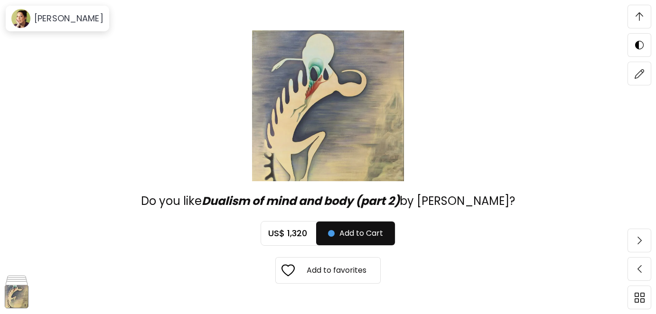
click at [643, 13] on img at bounding box center [640, 16] width 8 height 9
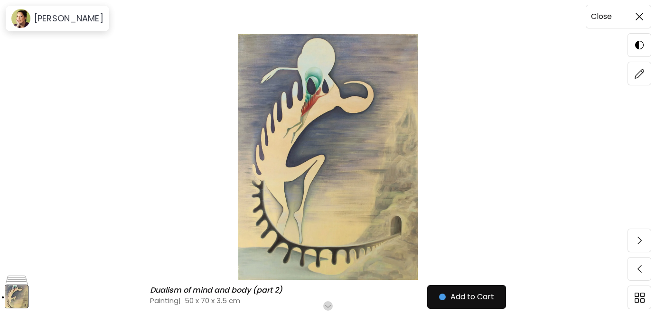
click at [639, 11] on span at bounding box center [639, 17] width 20 height 20
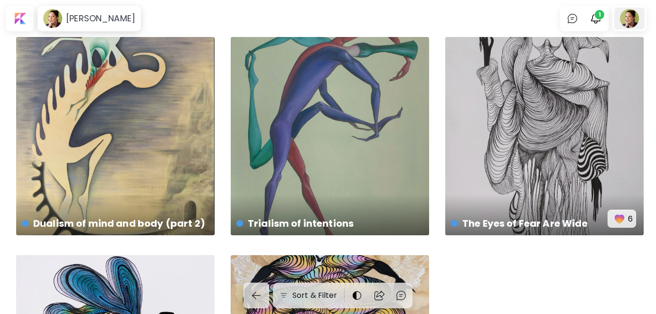
click at [630, 17] on div at bounding box center [629, 19] width 30 height 22
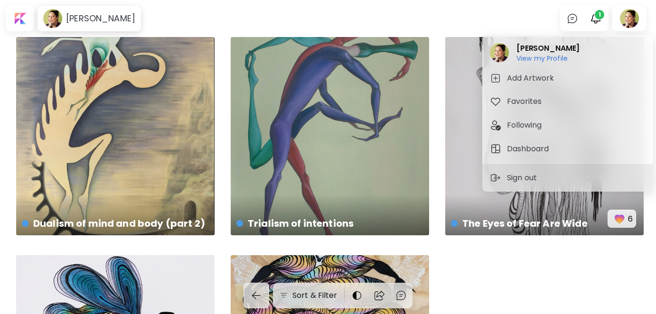
click at [607, 21] on div at bounding box center [328, 157] width 656 height 314
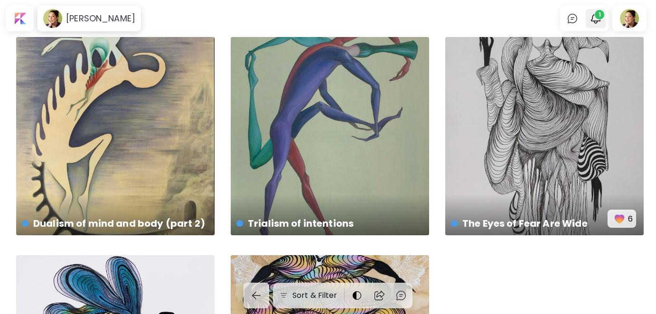
click at [602, 16] on span "1" at bounding box center [599, 14] width 9 height 9
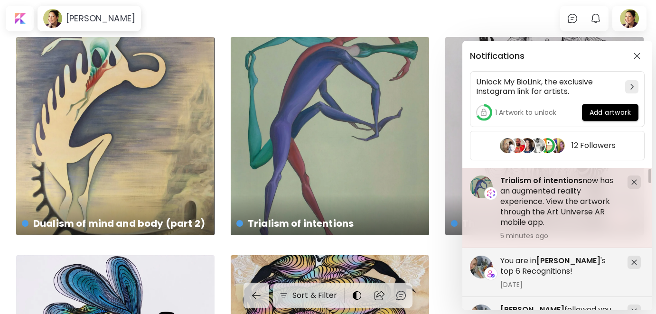
click at [529, 191] on h5 "Trialism of intentions now has an augmented reality experience. View the artwor…" at bounding box center [560, 202] width 120 height 52
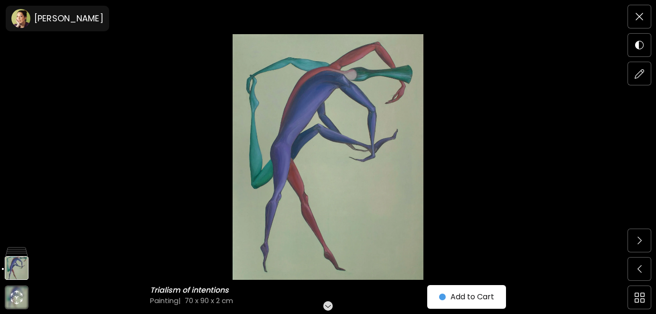
click at [350, 107] on img at bounding box center [328, 157] width 576 height 246
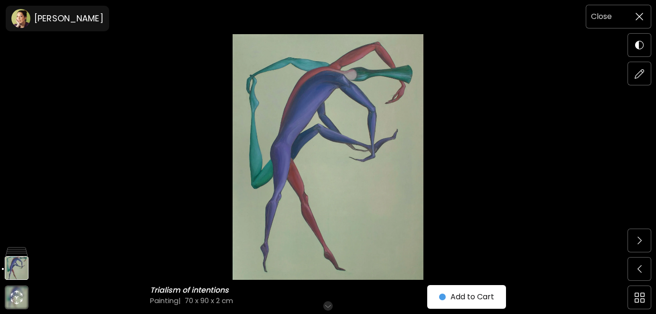
click at [639, 11] on span at bounding box center [639, 17] width 20 height 20
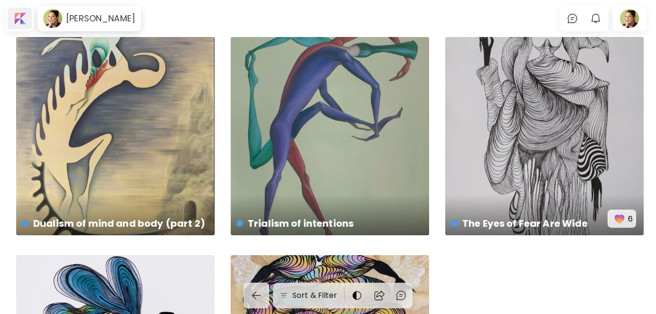
click at [16, 19] on div at bounding box center [20, 19] width 24 height 22
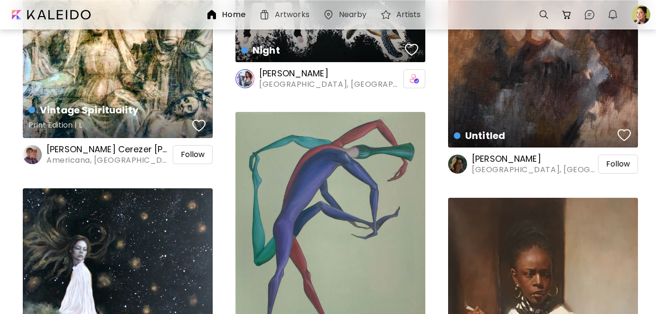
click at [201, 124] on div "button" at bounding box center [198, 126] width 13 height 14
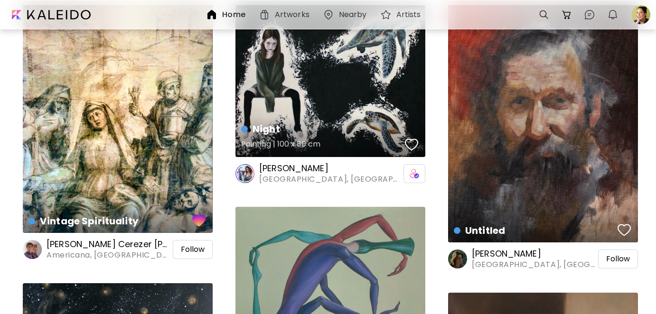
click at [413, 141] on div "button" at bounding box center [411, 145] width 13 height 14
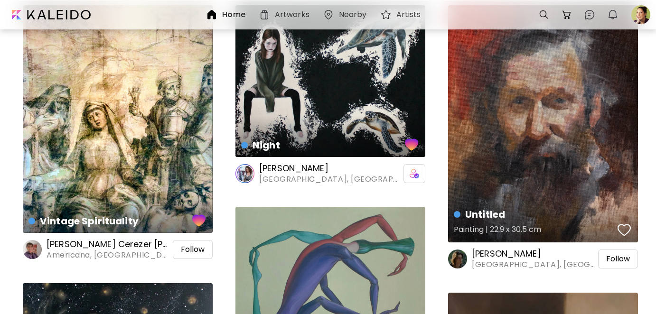
click at [627, 226] on div "button" at bounding box center [624, 230] width 13 height 14
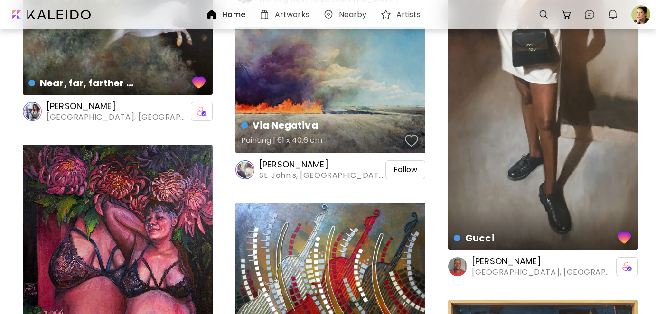
click at [413, 142] on div "button" at bounding box center [411, 141] width 13 height 14
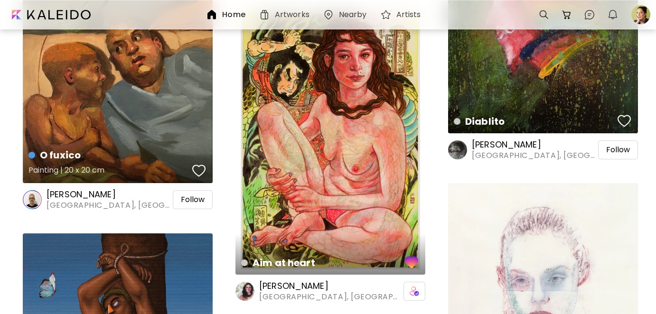
click at [195, 169] on div "button" at bounding box center [198, 171] width 13 height 14
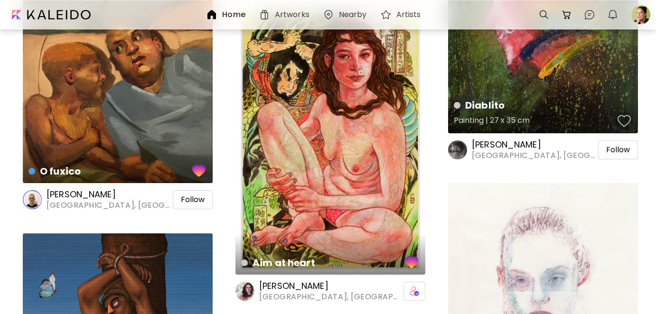
click at [626, 120] on div "button" at bounding box center [624, 121] width 13 height 14
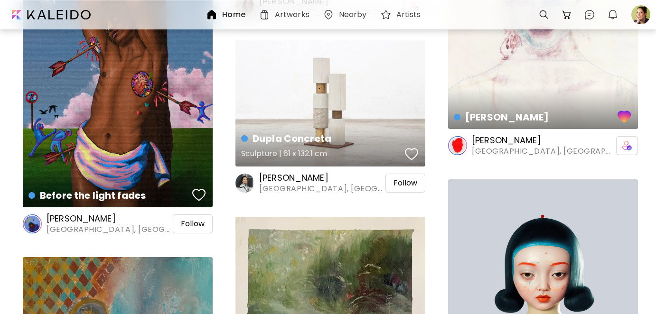
click at [415, 150] on div "button" at bounding box center [411, 154] width 13 height 14
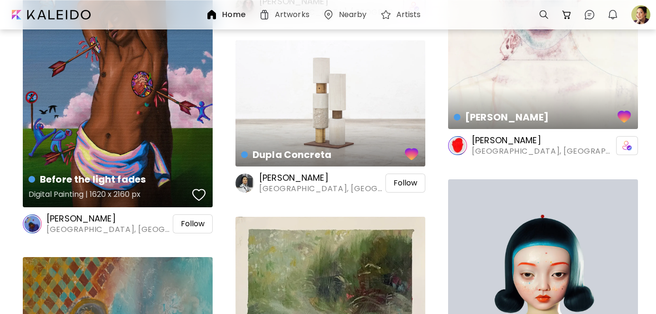
click at [196, 188] on div "button" at bounding box center [198, 195] width 13 height 14
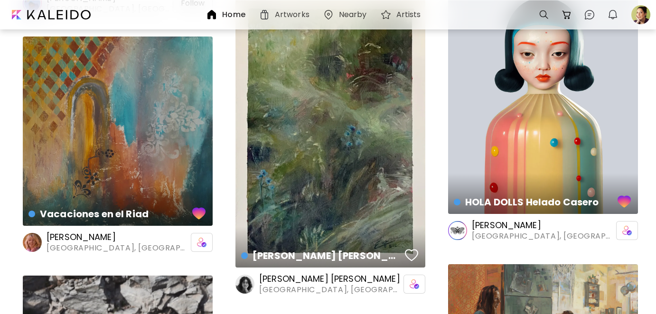
scroll to position [2136, 0]
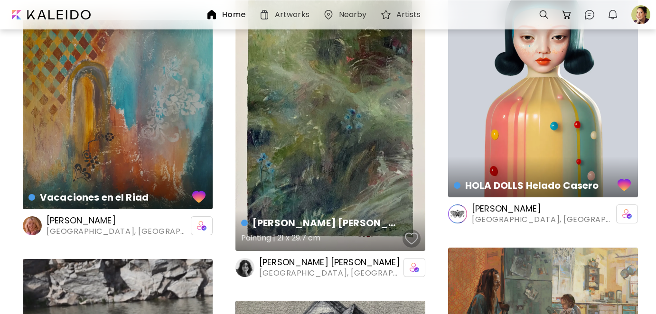
click at [413, 236] on div "button" at bounding box center [411, 239] width 13 height 14
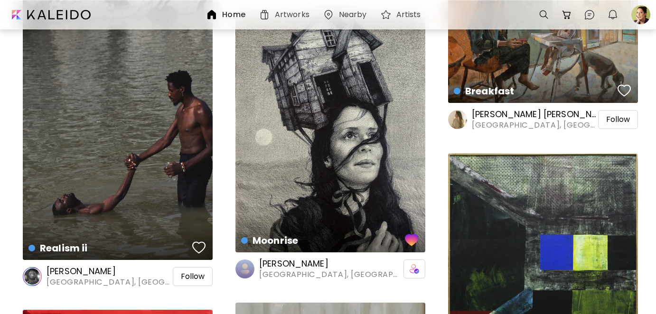
scroll to position [2421, 0]
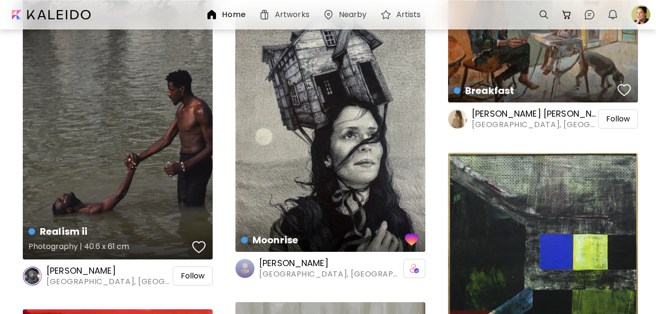
click at [200, 241] on div "button" at bounding box center [198, 247] width 13 height 14
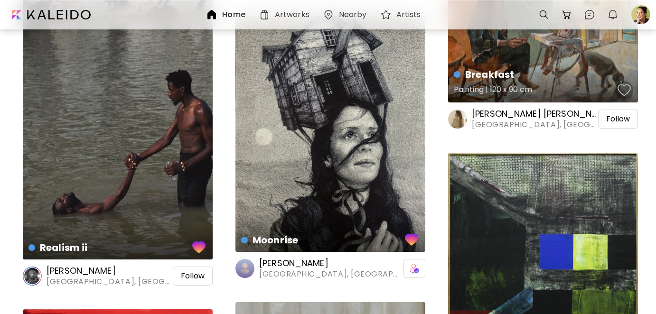
click at [625, 90] on div "button" at bounding box center [624, 90] width 13 height 14
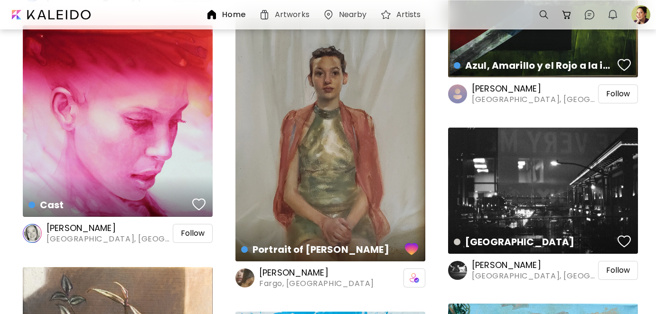
scroll to position [2706, 0]
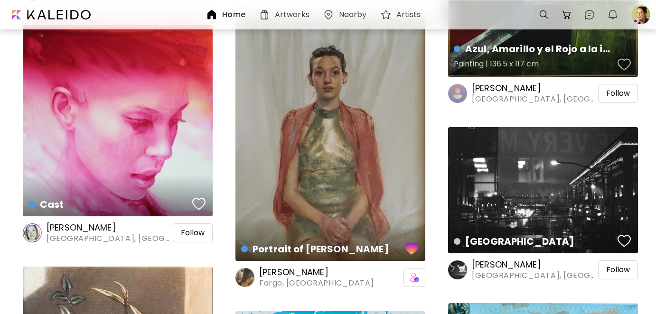
click at [628, 62] on div "button" at bounding box center [624, 64] width 13 height 14
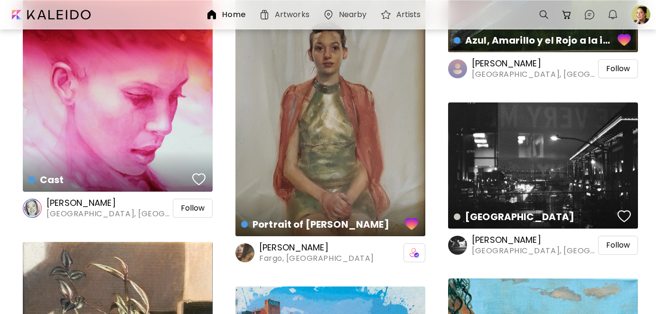
scroll to position [2848, 0]
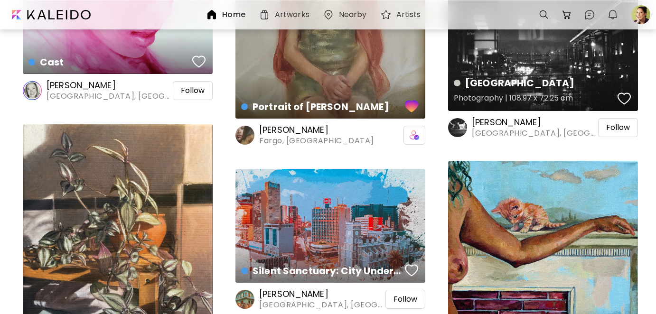
click at [626, 100] on div "button" at bounding box center [624, 99] width 13 height 14
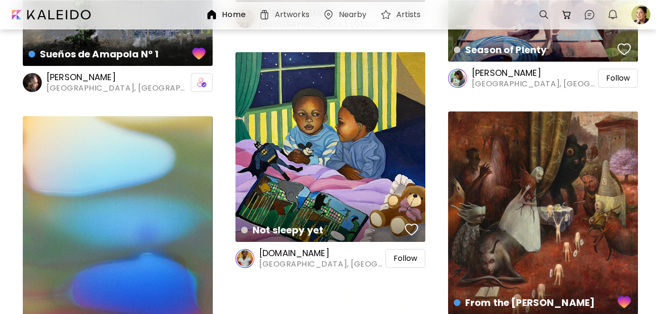
scroll to position [3370, 0]
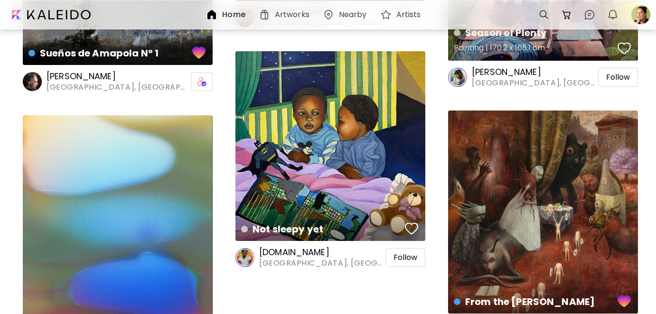
click at [622, 49] on div "button" at bounding box center [624, 48] width 13 height 14
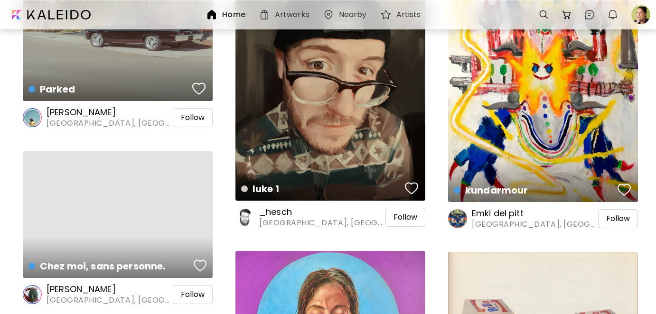
scroll to position [5506, 0]
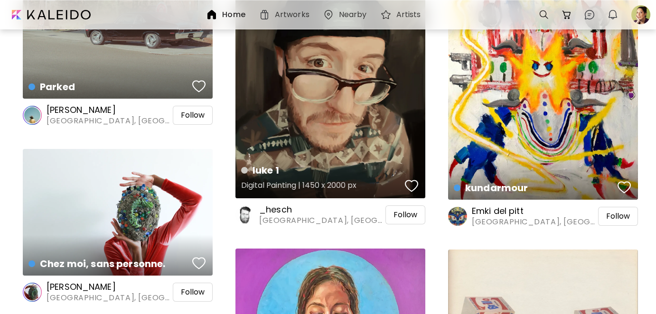
click at [409, 188] on div "button" at bounding box center [411, 186] width 13 height 14
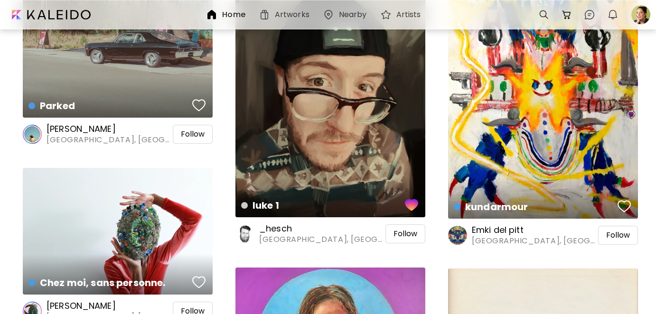
scroll to position [5554, 0]
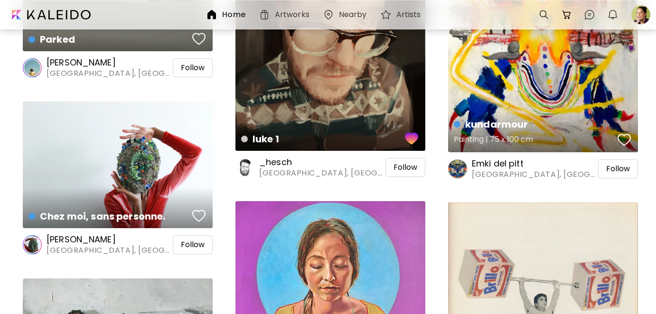
click at [627, 138] on div "button" at bounding box center [624, 140] width 13 height 14
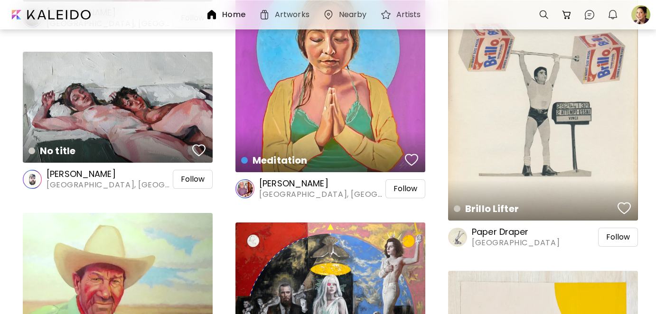
scroll to position [5791, 0]
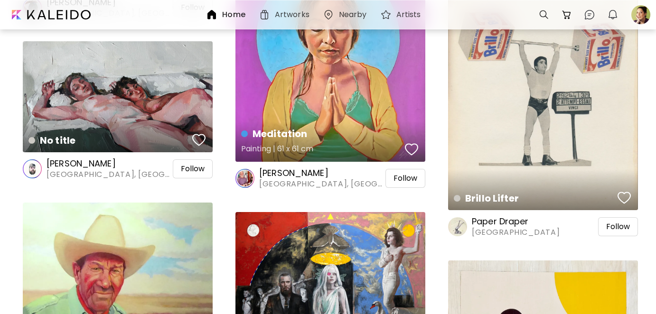
click at [411, 152] on div "button" at bounding box center [411, 149] width 13 height 14
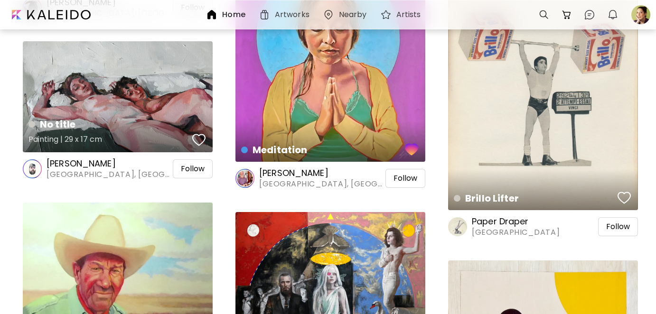
click at [201, 141] on div "button" at bounding box center [198, 140] width 13 height 14
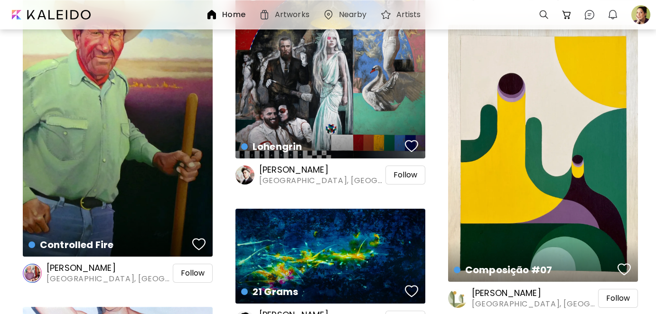
scroll to position [6028, 0]
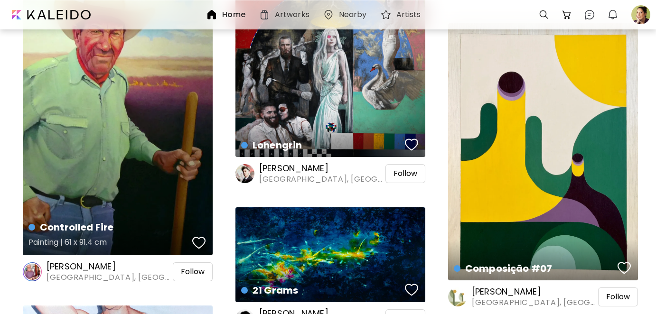
click at [201, 242] on div "button" at bounding box center [198, 243] width 13 height 14
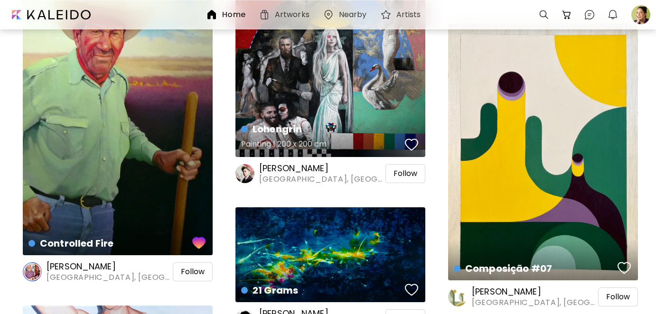
click at [417, 142] on div "button" at bounding box center [411, 145] width 13 height 14
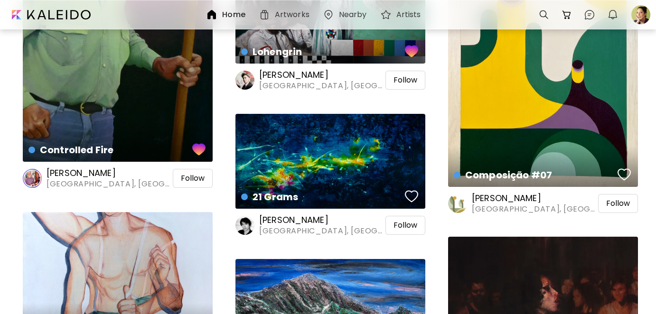
scroll to position [6123, 0]
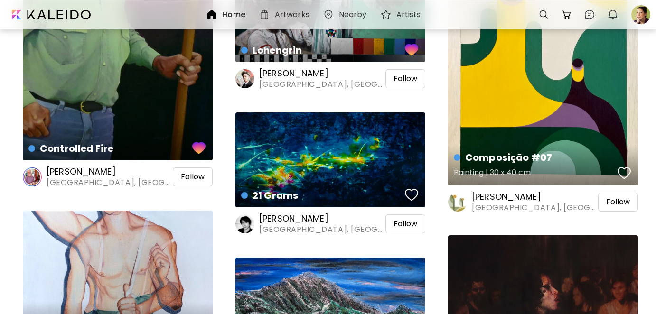
click at [623, 172] on div "button" at bounding box center [624, 173] width 13 height 14
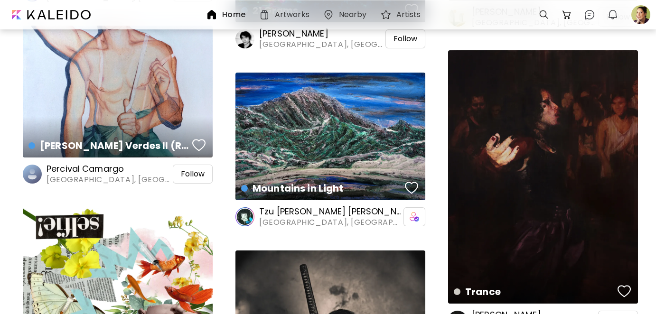
scroll to position [6313, 0]
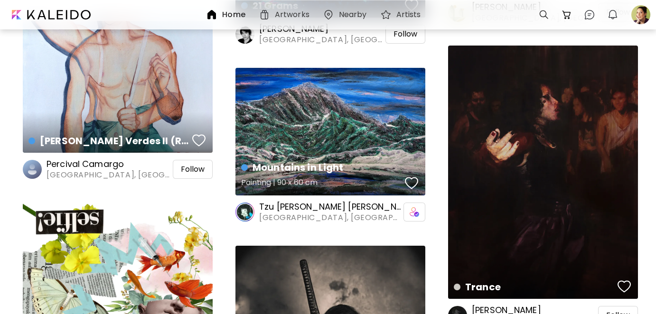
click at [413, 182] on div "button" at bounding box center [411, 183] width 13 height 14
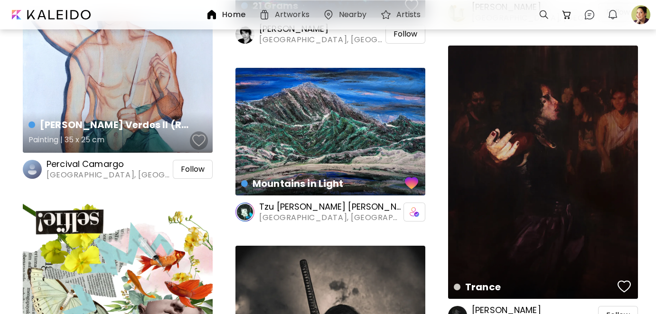
click at [198, 138] on div "button" at bounding box center [198, 140] width 13 height 14
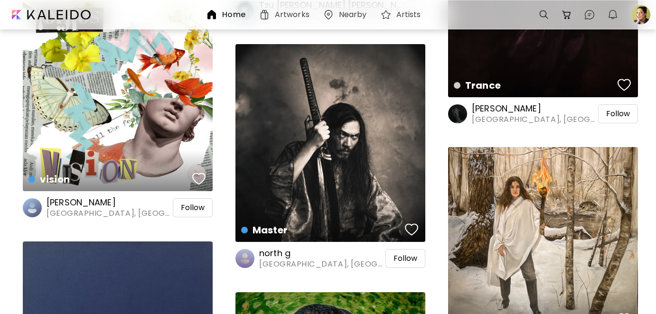
scroll to position [6551, 0]
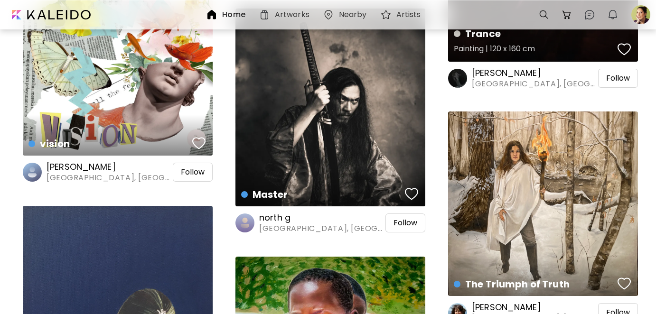
click at [623, 47] on div "button" at bounding box center [624, 49] width 13 height 14
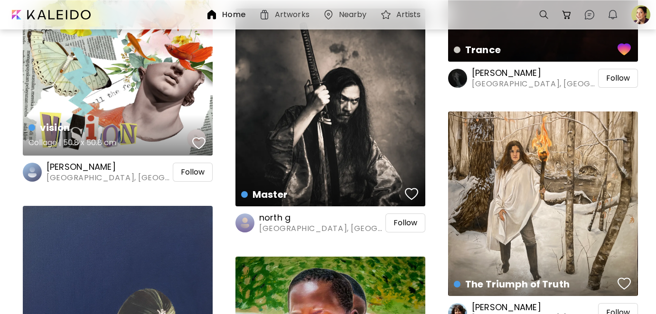
click at [200, 147] on div "button" at bounding box center [198, 143] width 13 height 14
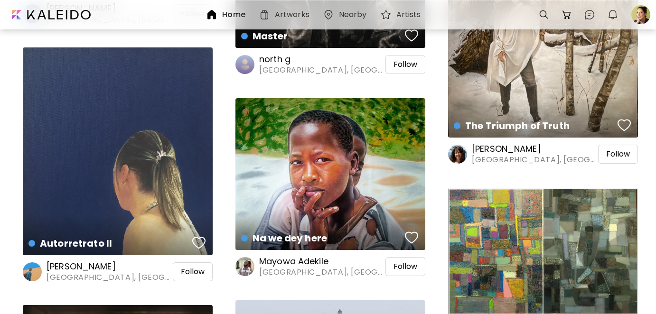
scroll to position [6740, 0]
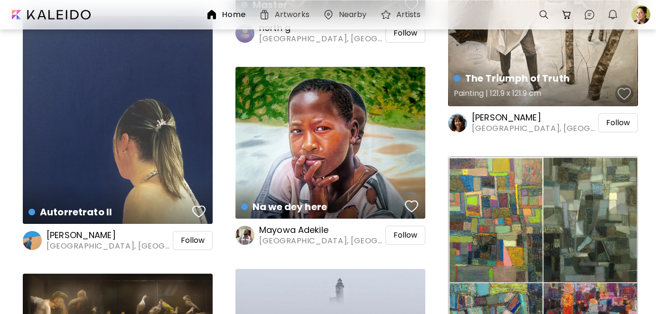
click at [627, 92] on div "button" at bounding box center [624, 94] width 13 height 14
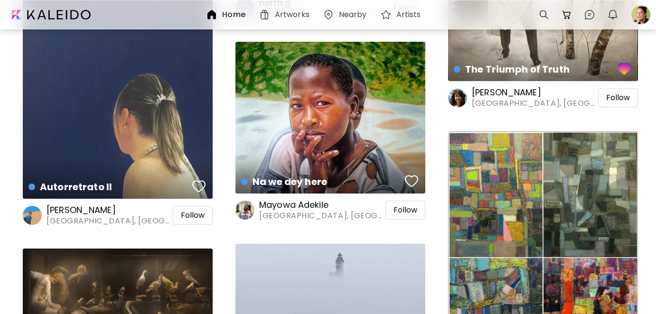
scroll to position [6788, 0]
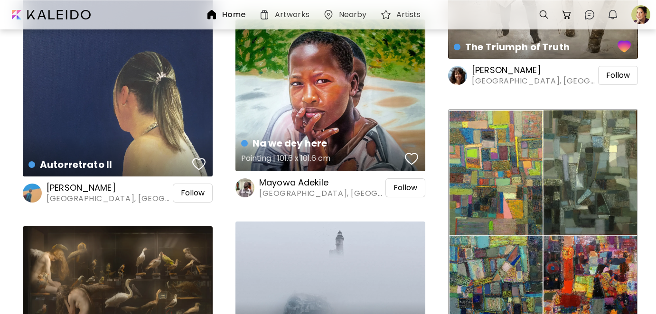
click at [409, 161] on div "button" at bounding box center [411, 159] width 13 height 14
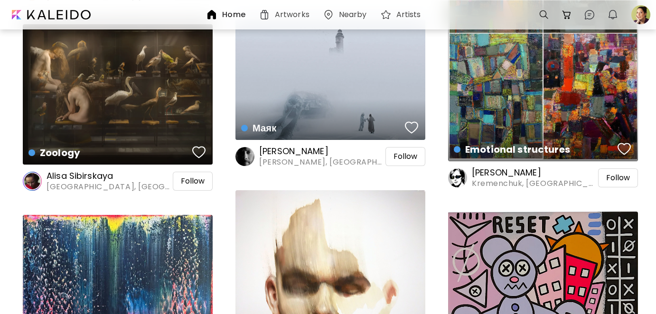
scroll to position [7025, 0]
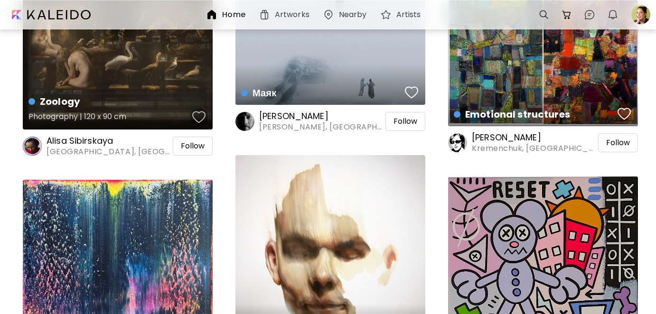
click at [199, 117] on div "button" at bounding box center [198, 117] width 13 height 14
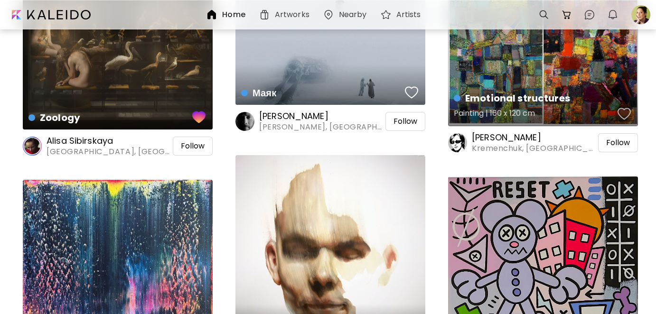
click at [631, 115] on button "button" at bounding box center [624, 113] width 18 height 19
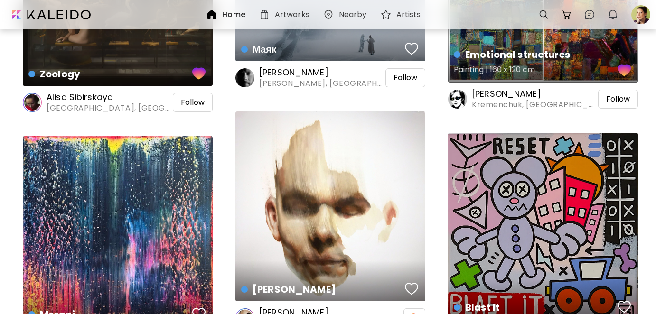
scroll to position [7215, 0]
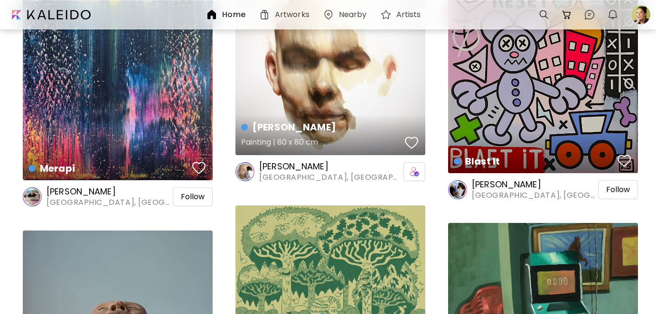
click at [411, 143] on div "button" at bounding box center [411, 143] width 13 height 14
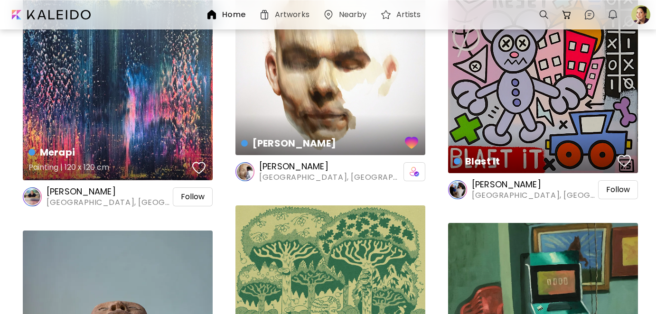
click at [200, 165] on div "button" at bounding box center [198, 168] width 13 height 14
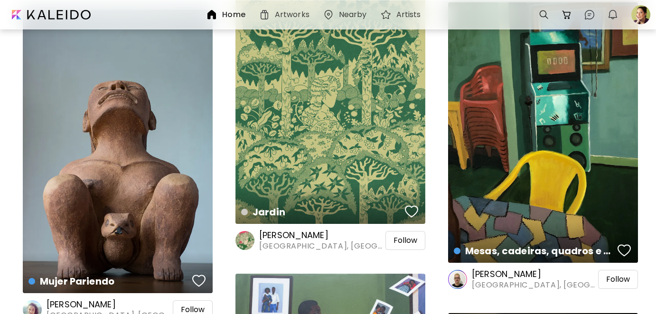
scroll to position [7452, 0]
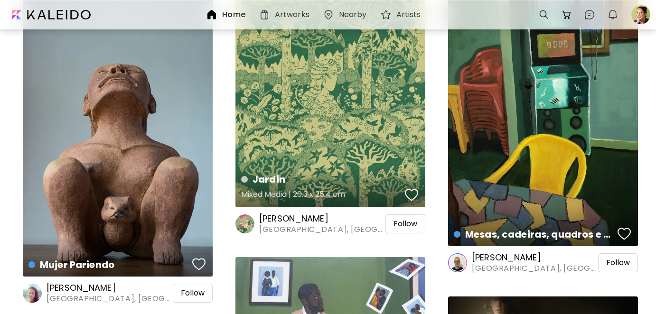
click at [413, 194] on div "button" at bounding box center [411, 195] width 13 height 14
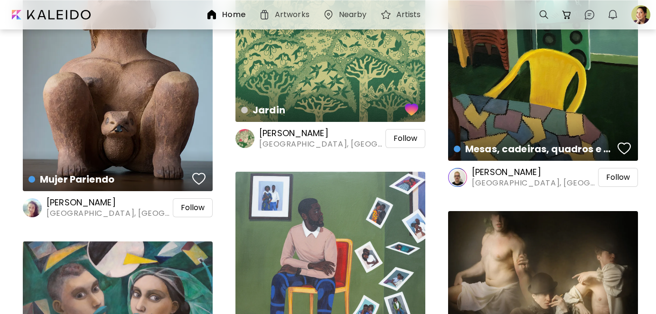
scroll to position [7547, 0]
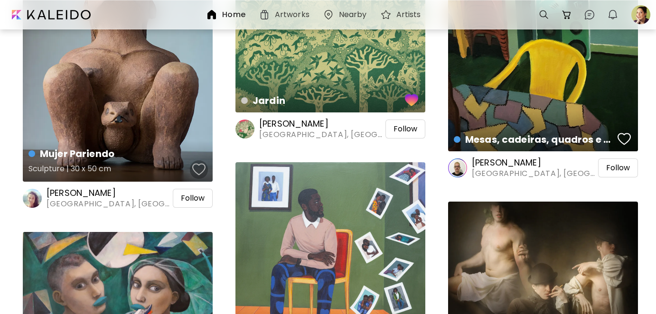
click at [196, 169] on div "button" at bounding box center [198, 169] width 13 height 14
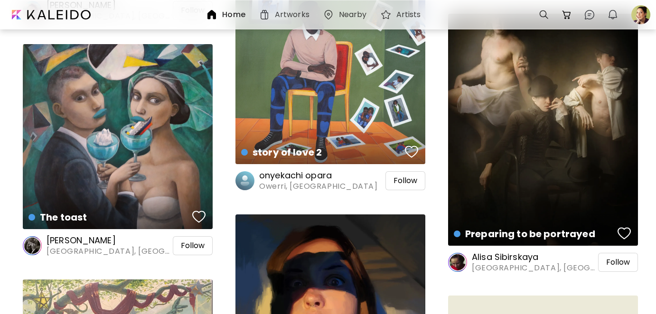
scroll to position [7737, 0]
